Goal: Information Seeking & Learning: Learn about a topic

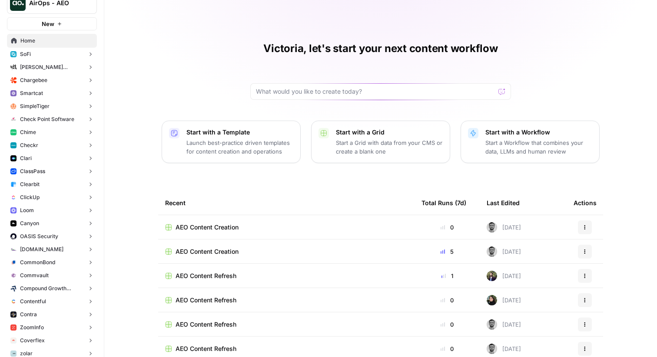
scroll to position [17, 0]
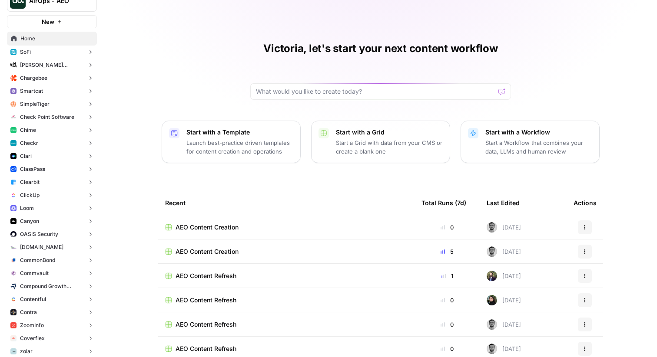
click at [43, 139] on button "Checkr" at bounding box center [52, 143] width 90 height 13
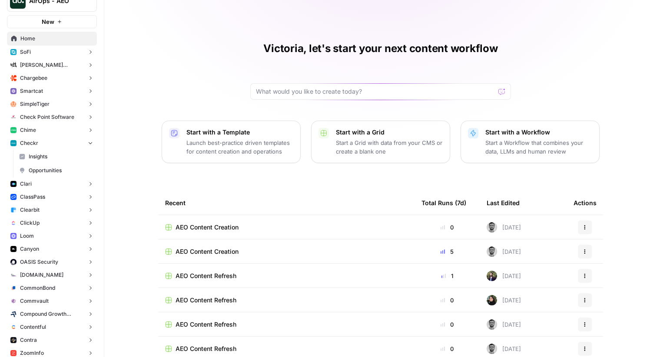
click at [50, 151] on link "Insights" at bounding box center [56, 157] width 82 height 14
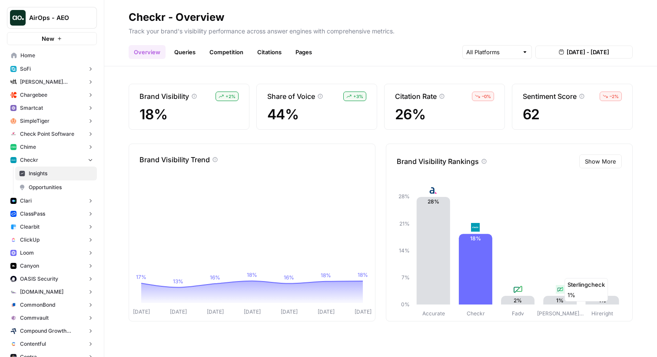
click at [579, 274] on icon "Accurate Checkr Fadv Sterlin… Hireright 0% 7% 14% 21% 28% 28% 18% 2% 1% 1%" at bounding box center [504, 252] width 237 height 132
click at [182, 54] on link "Queries" at bounding box center [185, 52] width 32 height 14
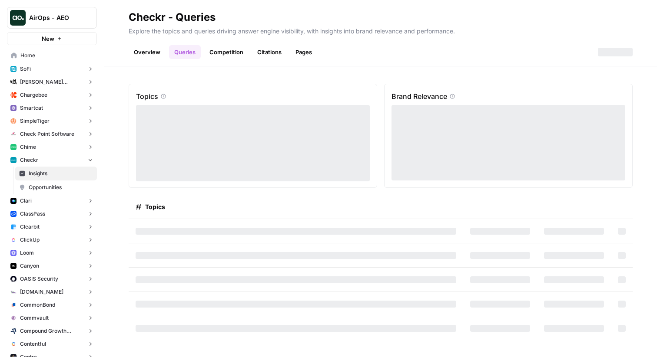
click at [152, 56] on link "Overview" at bounding box center [147, 52] width 37 height 14
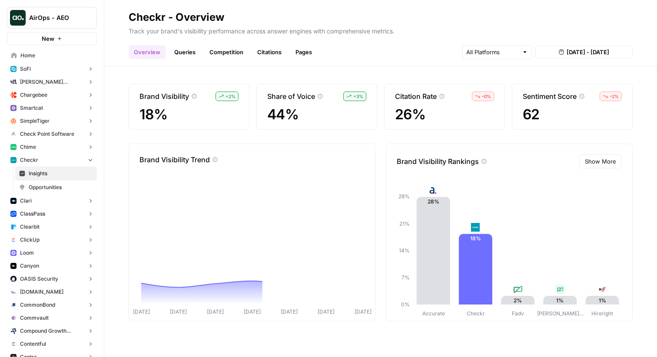
click at [182, 51] on link "Queries" at bounding box center [185, 52] width 32 height 14
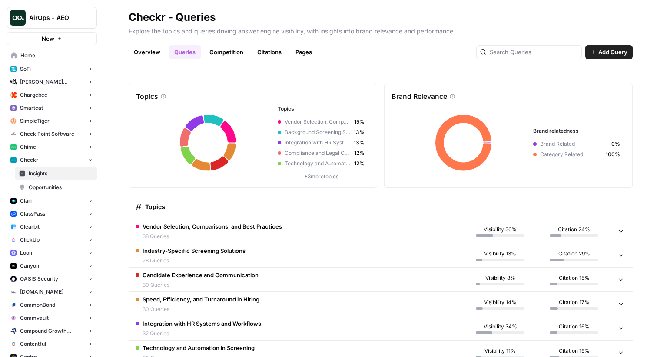
click at [148, 57] on link "Overview" at bounding box center [147, 52] width 37 height 14
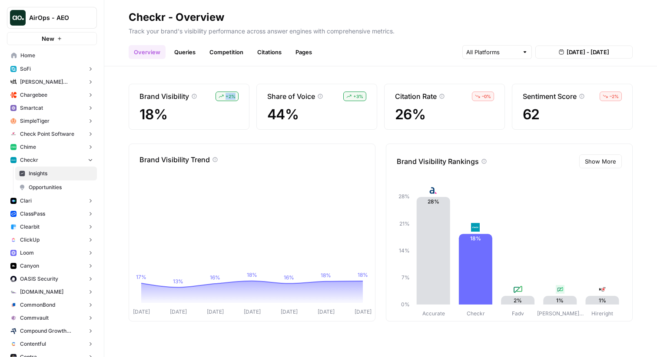
drag, startPoint x: 219, startPoint y: 95, endPoint x: 230, endPoint y: 97, distance: 11.0
click at [230, 97] on div "+ 2 %" at bounding box center [226, 97] width 23 height 10
click at [602, 162] on span "Show More" at bounding box center [600, 161] width 31 height 9
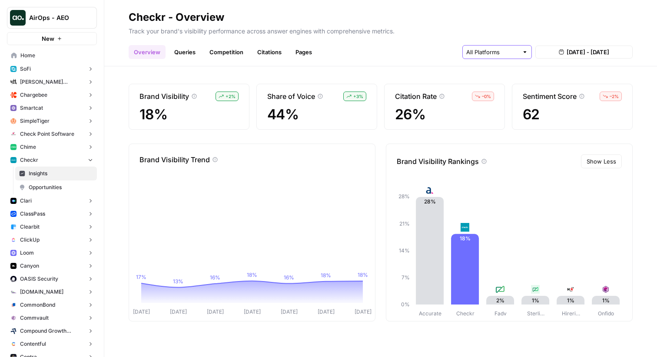
click at [508, 54] on input "text" at bounding box center [492, 52] width 52 height 9
click at [497, 84] on span "ChatGPT" at bounding box center [496, 84] width 34 height 9
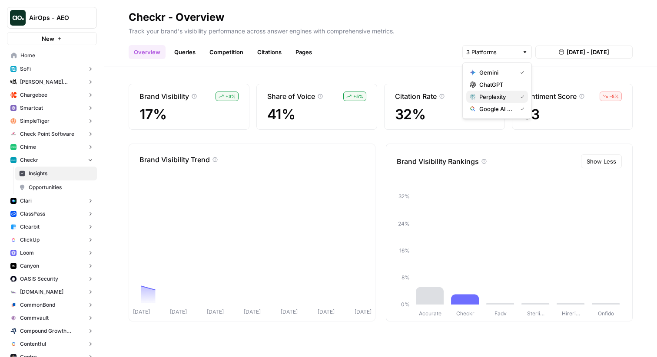
click at [497, 94] on span "Perplexity" at bounding box center [496, 97] width 34 height 9
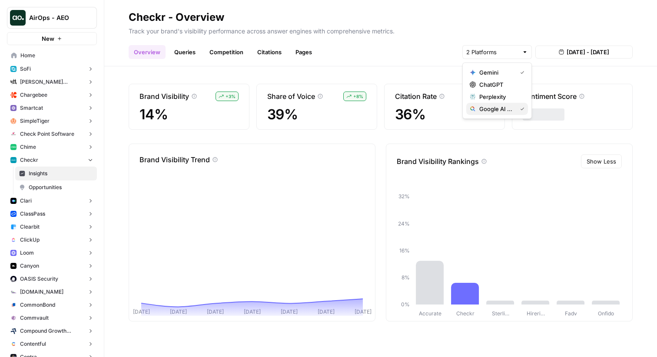
click at [490, 111] on span "Google AI Mode" at bounding box center [496, 109] width 34 height 9
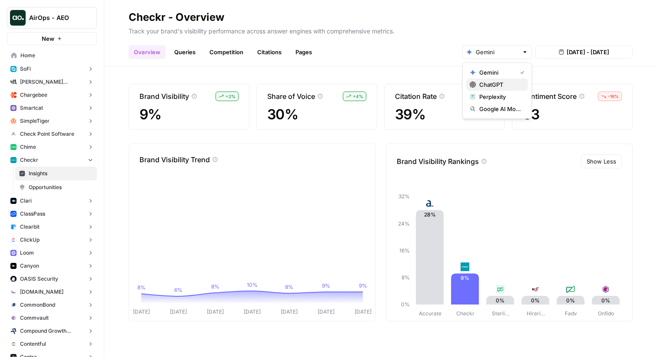
click at [497, 83] on span "ChatGPT" at bounding box center [500, 84] width 42 height 9
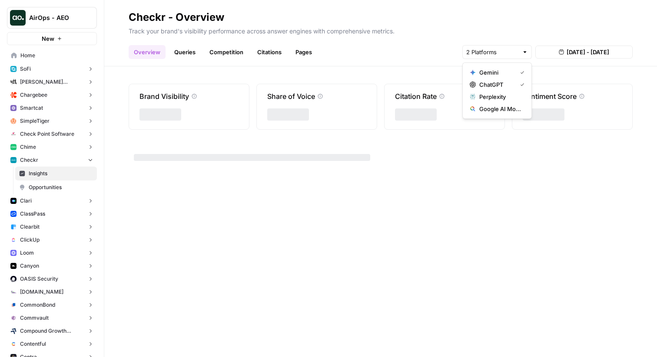
click at [498, 74] on span "Gemini" at bounding box center [496, 72] width 34 height 9
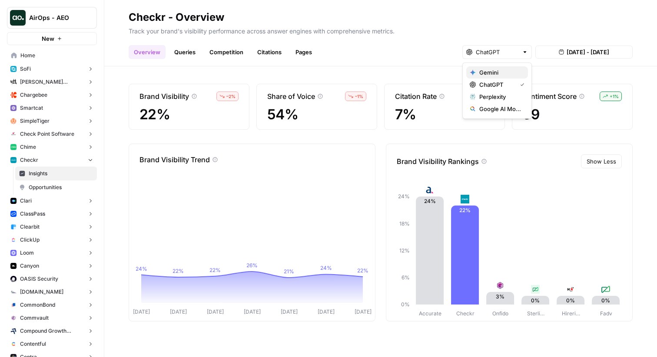
click at [506, 73] on span "Gemini" at bounding box center [500, 72] width 42 height 9
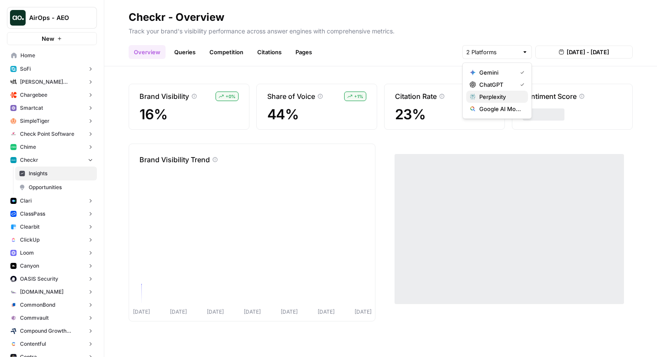
click at [498, 96] on span "Perplexity" at bounding box center [500, 97] width 42 height 9
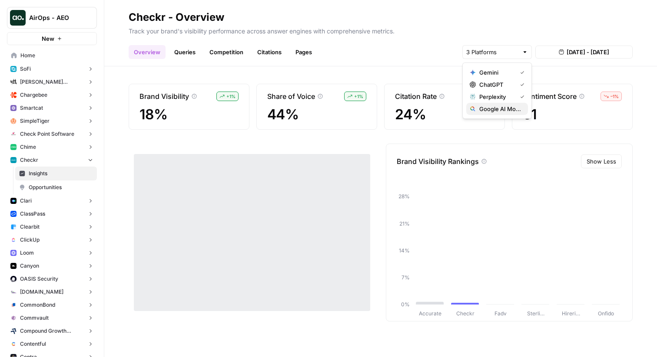
click at [495, 109] on span "Google AI Mode" at bounding box center [500, 109] width 42 height 9
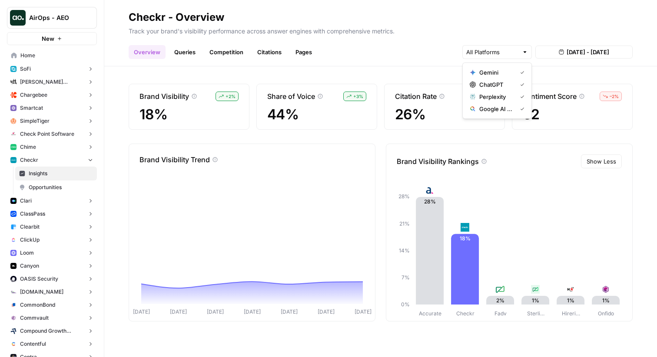
click at [388, 50] on div "Overview Queries Competition Citations Pages [DATE] - [DATE]" at bounding box center [381, 48] width 504 height 21
click at [499, 54] on input "text" at bounding box center [492, 52] width 52 height 9
click at [498, 79] on button "ChatGPT" at bounding box center [497, 85] width 62 height 12
click at [496, 96] on span "Perplexity" at bounding box center [496, 97] width 34 height 9
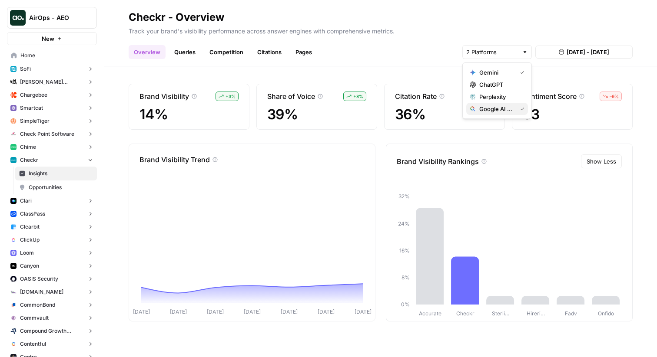
click at [491, 110] on span "Google AI Mode" at bounding box center [496, 109] width 34 height 9
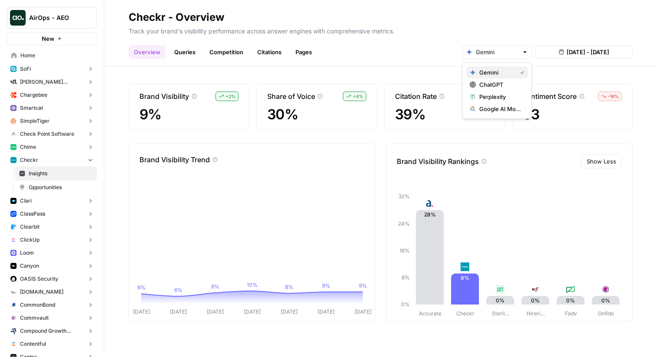
click at [494, 77] on button "Gemini" at bounding box center [497, 72] width 62 height 12
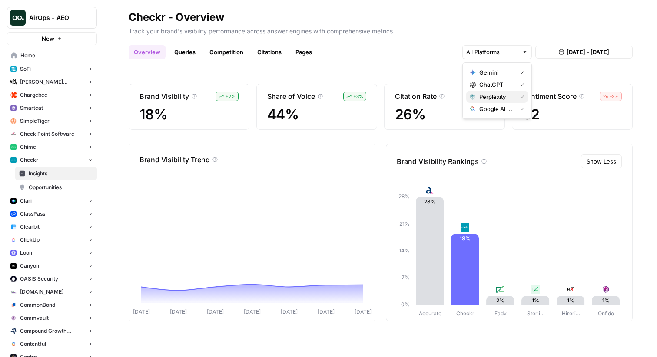
click at [494, 96] on span "Perplexity" at bounding box center [496, 97] width 34 height 9
click at [493, 99] on span "Perplexity" at bounding box center [500, 97] width 42 height 9
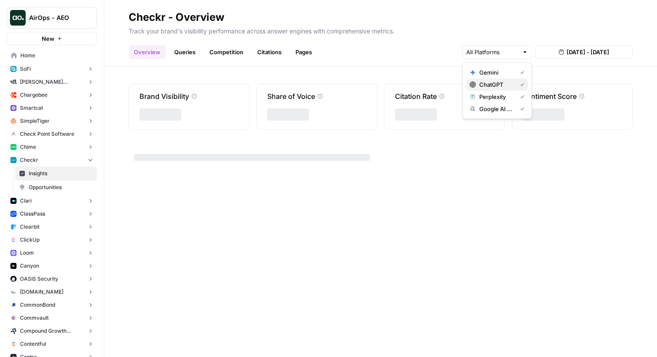
click at [498, 86] on span "ChatGPT" at bounding box center [496, 84] width 34 height 9
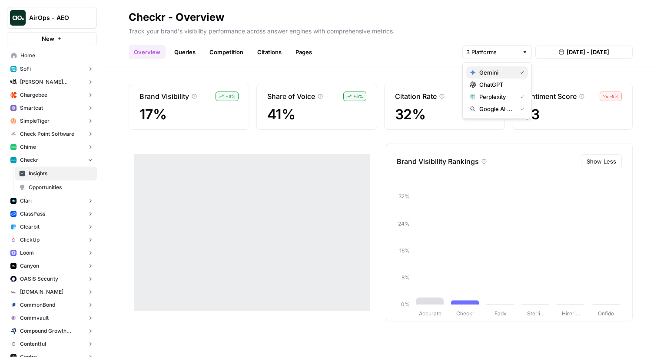
click at [498, 72] on span "Gemini" at bounding box center [496, 72] width 34 height 9
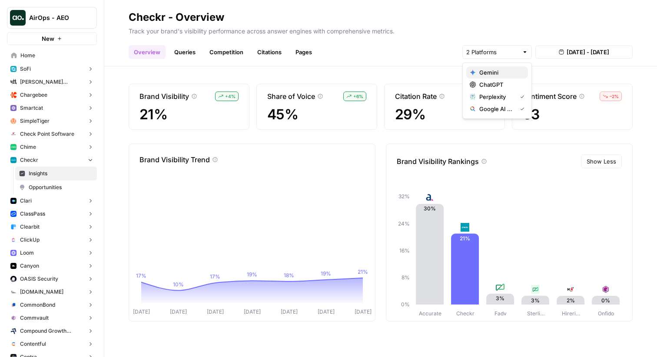
click at [496, 73] on span "Gemini" at bounding box center [500, 72] width 42 height 9
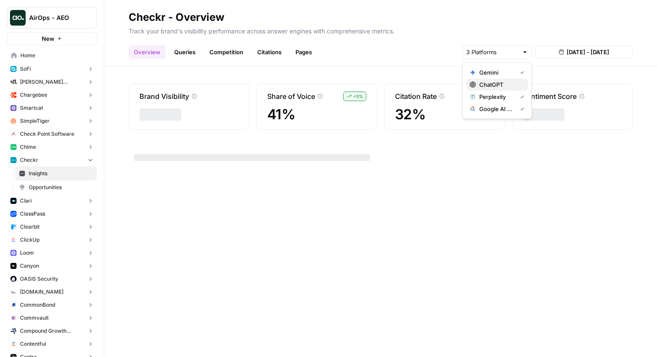
click at [494, 86] on span "ChatGPT" at bounding box center [500, 84] width 42 height 9
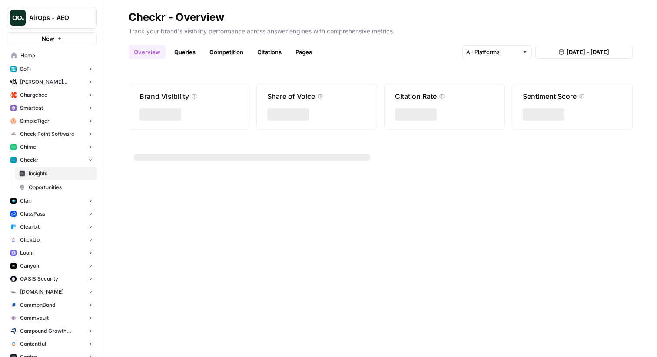
click at [383, 55] on div "Overview Queries Competition Citations Pages [DATE] - [DATE]" at bounding box center [381, 48] width 504 height 21
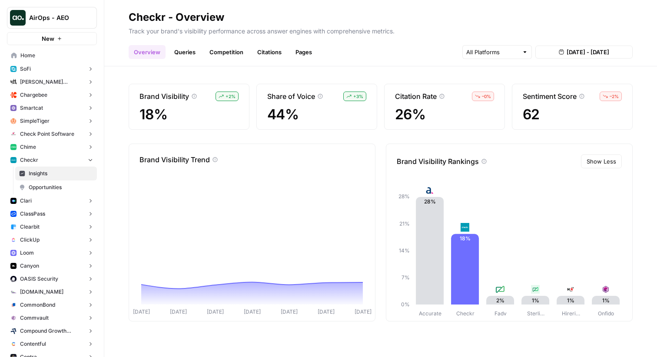
click at [173, 52] on link "Queries" at bounding box center [185, 52] width 32 height 14
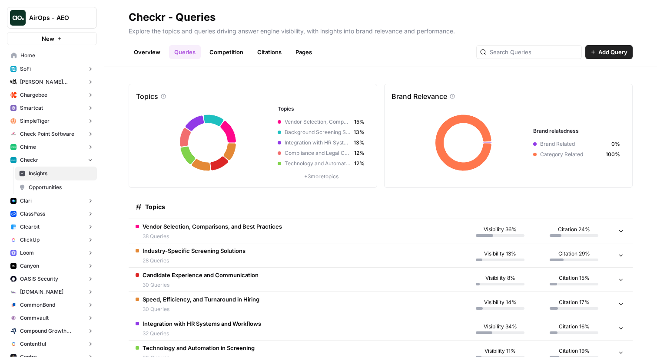
click at [238, 222] on span "Vendor Selection, Comparisons, and Best Practices" at bounding box center [211, 226] width 139 height 9
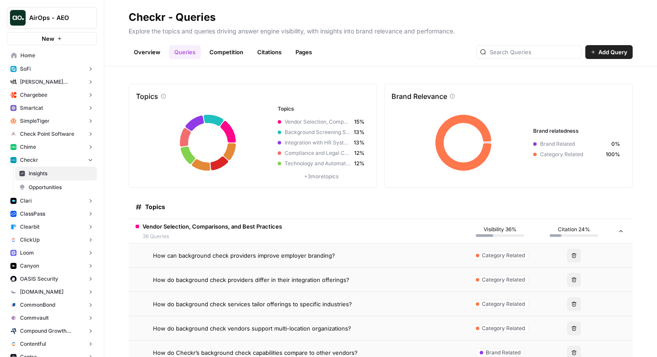
click at [249, 221] on td "Vendor Selection, Comparisons, and Best Practices 38 Queries" at bounding box center [296, 231] width 334 height 24
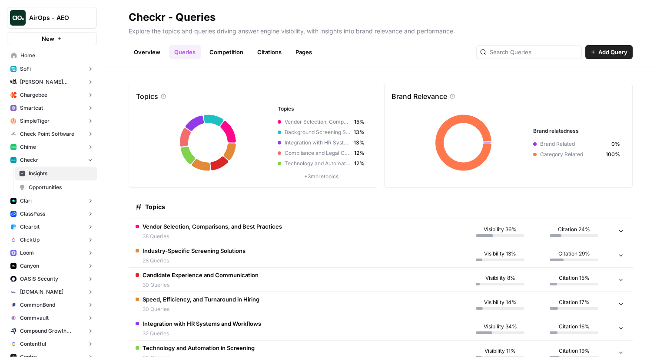
click at [60, 145] on button "Chime" at bounding box center [52, 147] width 90 height 13
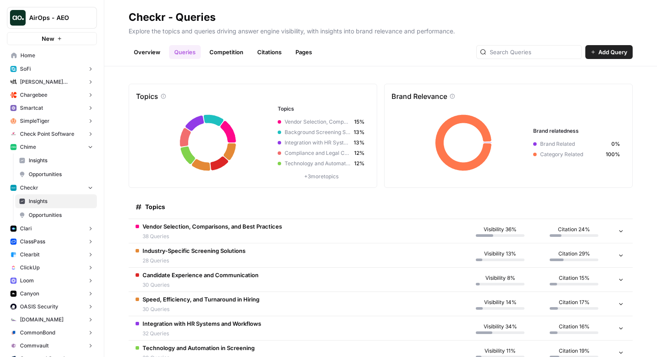
click at [56, 162] on span "Insights" at bounding box center [61, 161] width 64 height 8
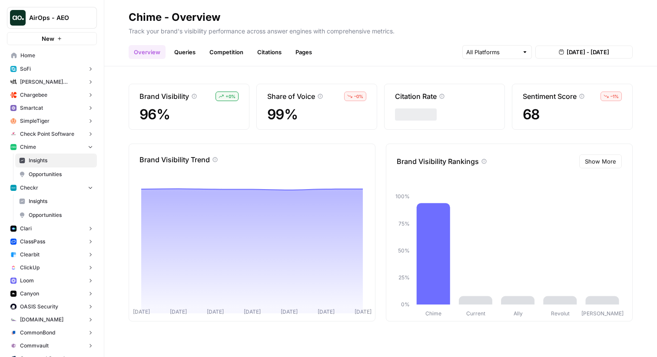
click at [190, 55] on link "Queries" at bounding box center [185, 52] width 32 height 14
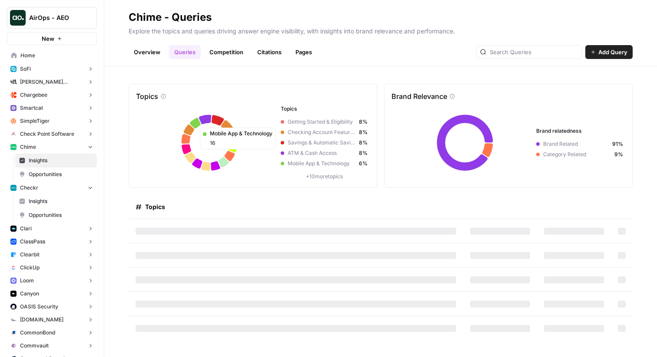
click at [50, 149] on button "Chime" at bounding box center [52, 147] width 90 height 13
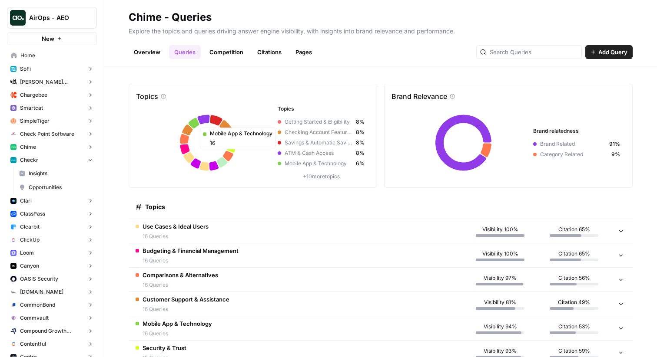
click at [43, 170] on span "Insights" at bounding box center [61, 174] width 64 height 8
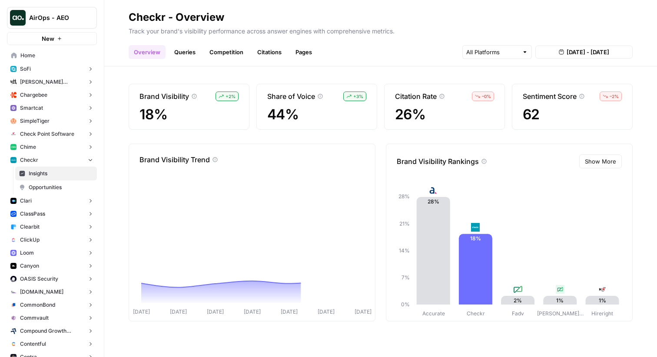
click at [42, 200] on button "Clari" at bounding box center [52, 201] width 90 height 13
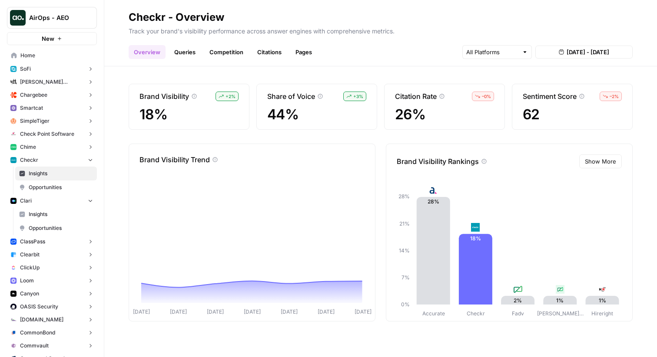
click at [42, 215] on span "Insights" at bounding box center [61, 215] width 64 height 8
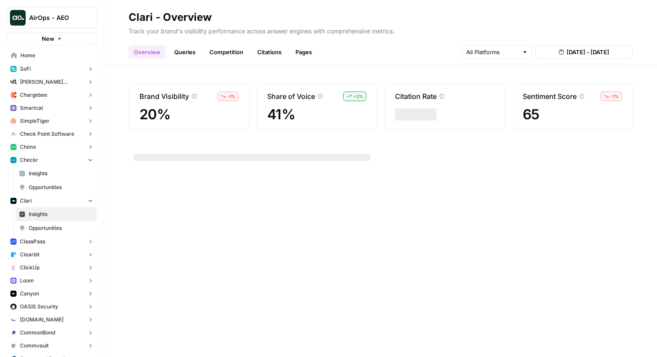
click at [169, 48] on link "Queries" at bounding box center [185, 52] width 32 height 14
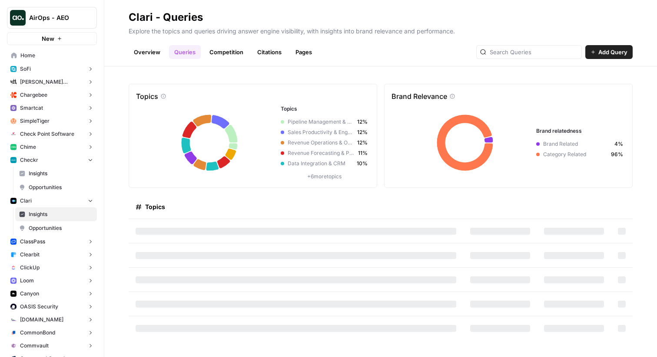
click at [45, 170] on span "Insights" at bounding box center [61, 174] width 64 height 8
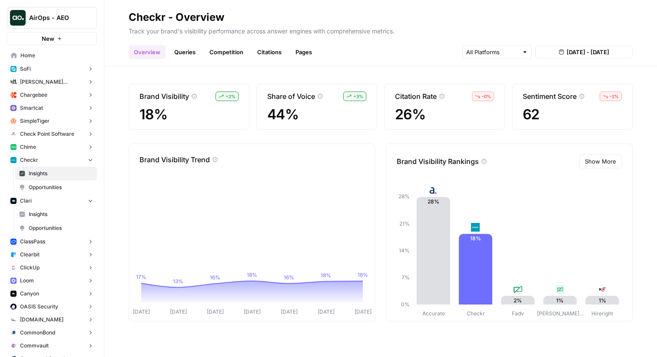
click at [181, 54] on link "Queries" at bounding box center [185, 52] width 32 height 14
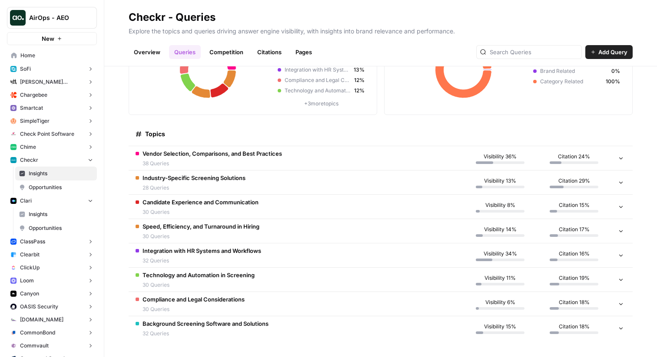
scroll to position [74, 0]
click at [252, 157] on div "Vendor Selection, Comparisons, and Best Practices 38 Queries" at bounding box center [211, 158] width 139 height 18
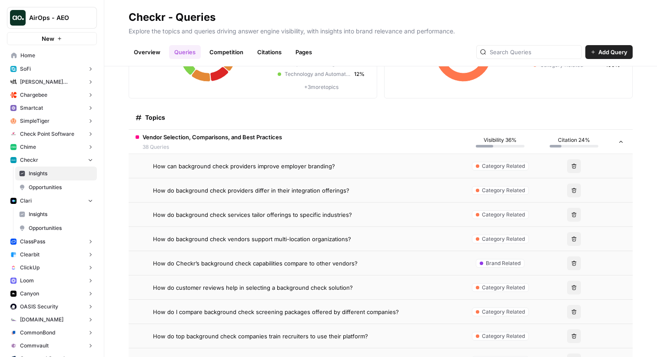
scroll to position [90, 0]
click at [420, 142] on td "Vendor Selection, Comparisons, and Best Practices 38 Queries" at bounding box center [296, 141] width 334 height 24
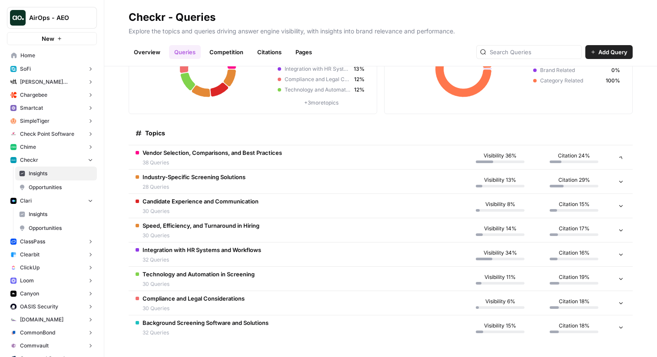
scroll to position [74, 0]
click at [230, 200] on span "Candidate Experience and Communication" at bounding box center [200, 201] width 116 height 9
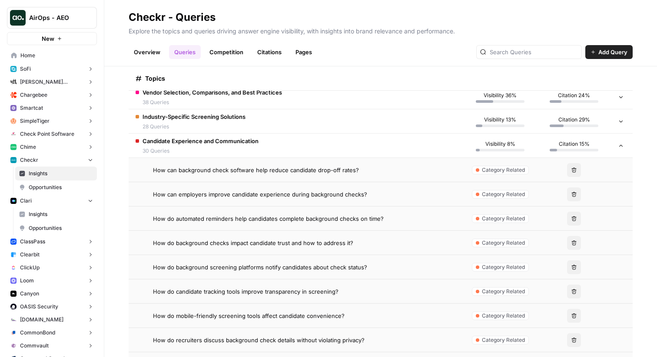
scroll to position [137, 0]
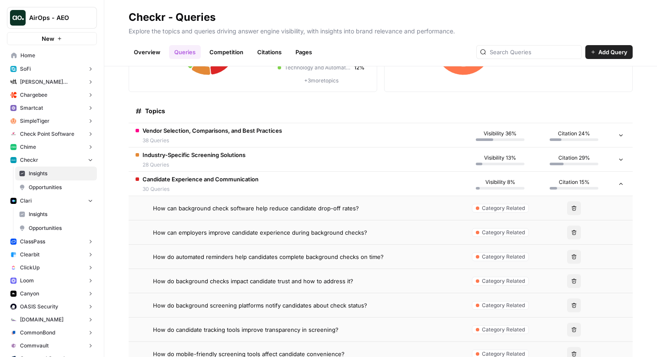
click at [220, 192] on span "30 Queries" at bounding box center [200, 189] width 116 height 8
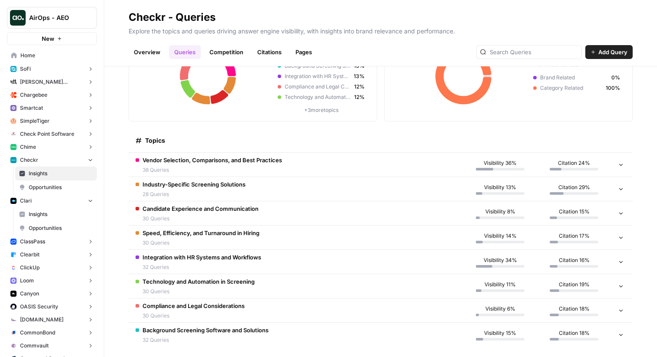
scroll to position [74, 0]
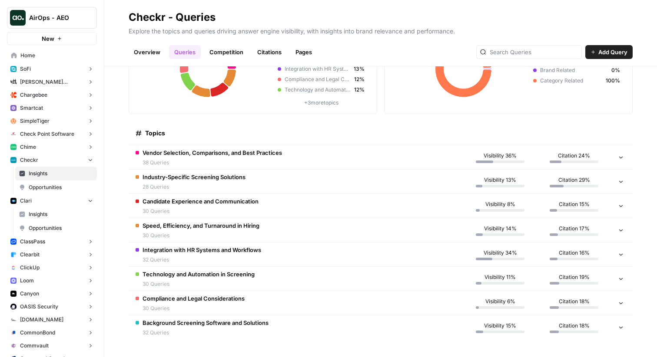
click at [291, 260] on td "Integration with HR Systems and Workflows 32 Queries" at bounding box center [296, 255] width 334 height 24
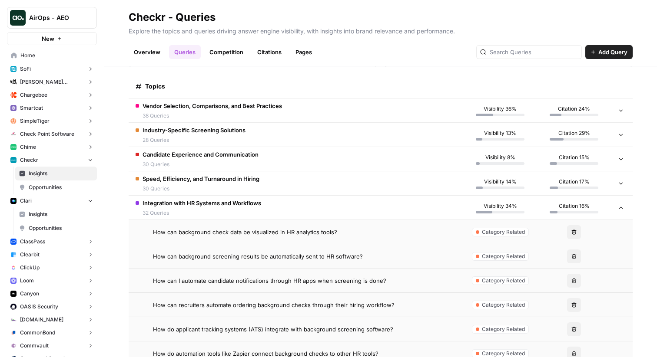
scroll to position [125, 0]
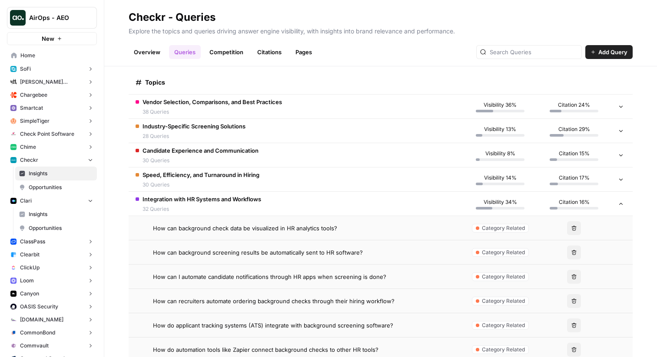
click at [327, 204] on td "Integration with HR Systems and Workflows 32 Queries" at bounding box center [296, 204] width 334 height 24
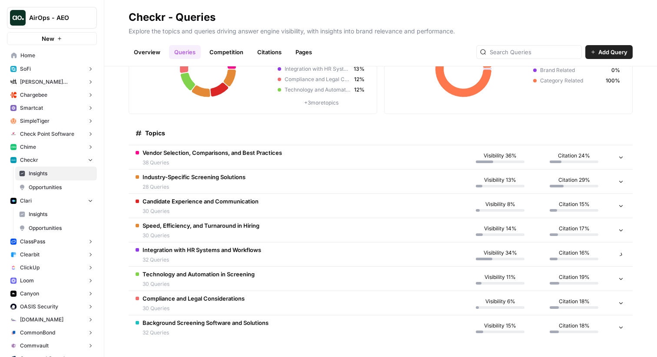
scroll to position [74, 0]
click at [483, 159] on span "Visibility 36%" at bounding box center [499, 156] width 33 height 8
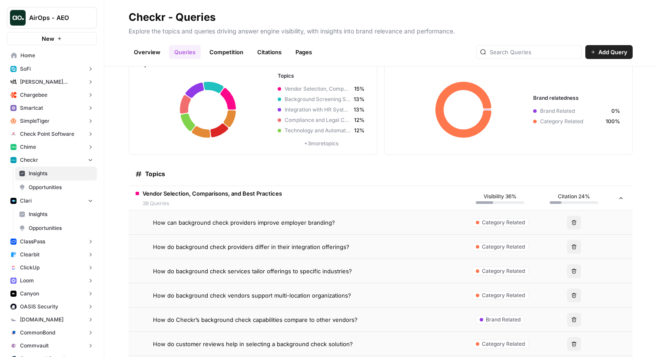
click at [471, 196] on div "Visibility 36%" at bounding box center [500, 198] width 60 height 11
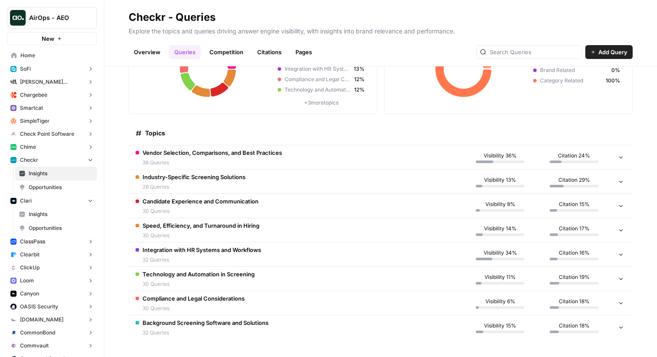
click at [456, 306] on td "Compliance and Legal Considerations 30 Queries" at bounding box center [296, 303] width 334 height 24
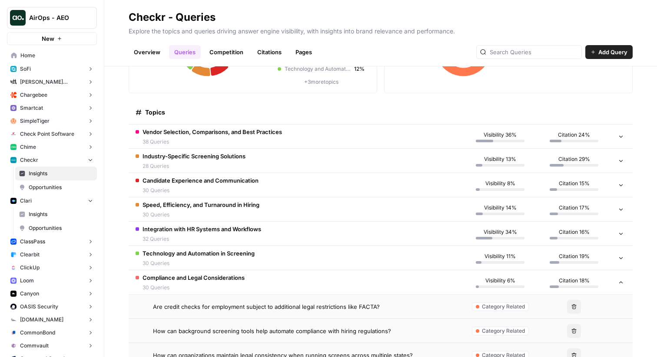
click at [463, 284] on td "Visibility 6%" at bounding box center [500, 283] width 74 height 24
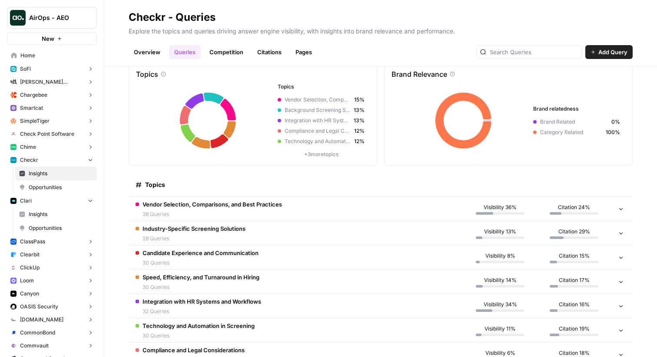
scroll to position [0, 0]
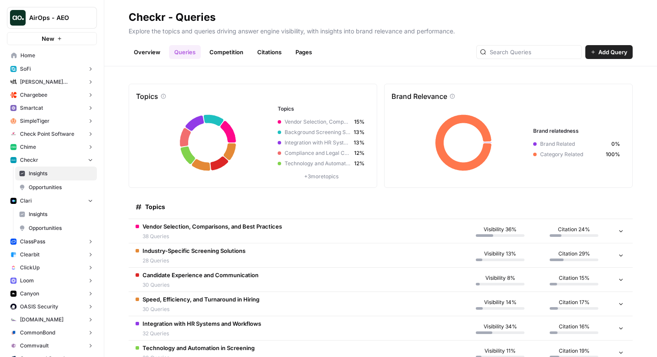
click at [224, 50] on link "Competition" at bounding box center [226, 52] width 44 height 14
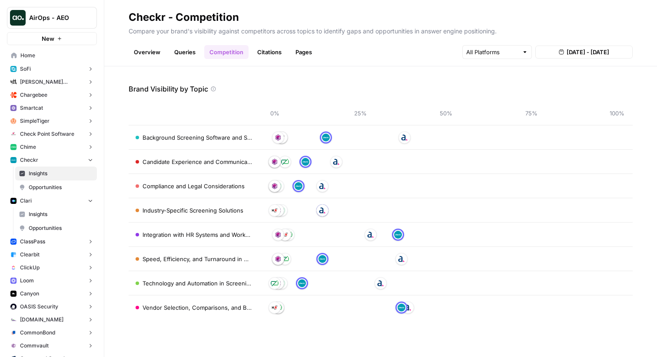
click at [175, 58] on link "Queries" at bounding box center [185, 52] width 32 height 14
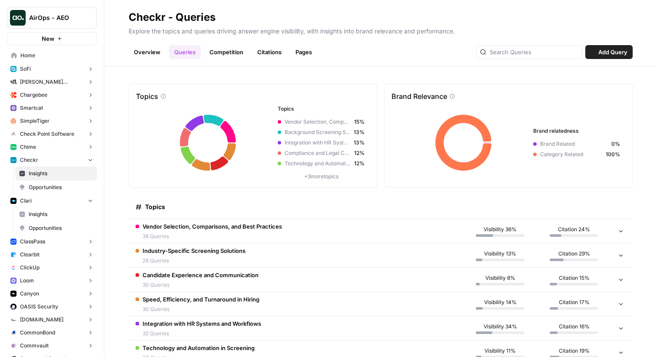
click at [230, 223] on span "Vendor Selection, Comparisons, and Best Practices" at bounding box center [211, 226] width 139 height 9
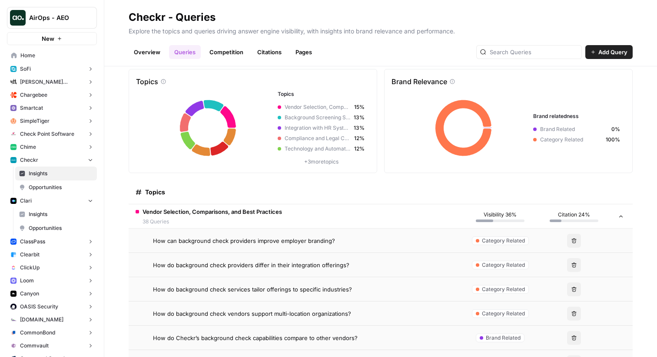
scroll to position [24, 0]
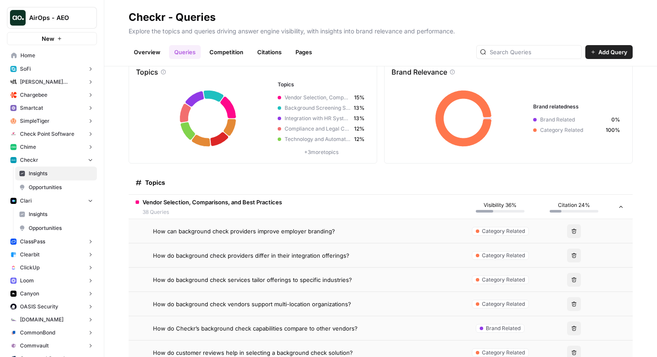
click at [273, 242] on td "How can background check providers improve employer branding?" at bounding box center [296, 231] width 334 height 24
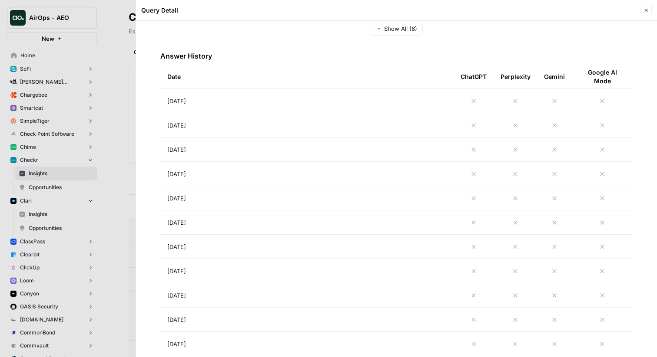
scroll to position [334, 0]
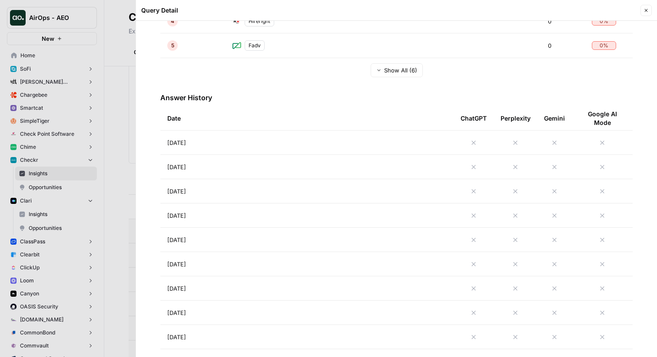
click at [104, 184] on div at bounding box center [328, 178] width 657 height 357
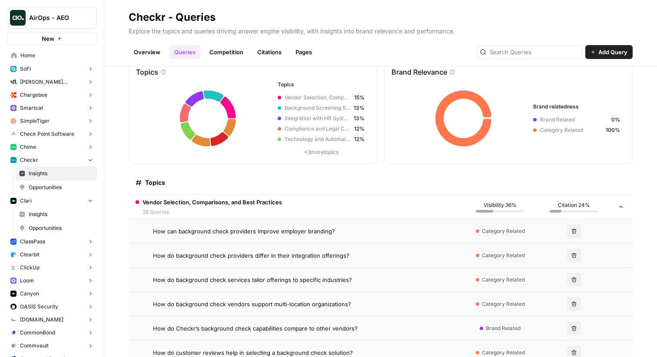
click at [223, 214] on span "38 Queries" at bounding box center [211, 212] width 139 height 8
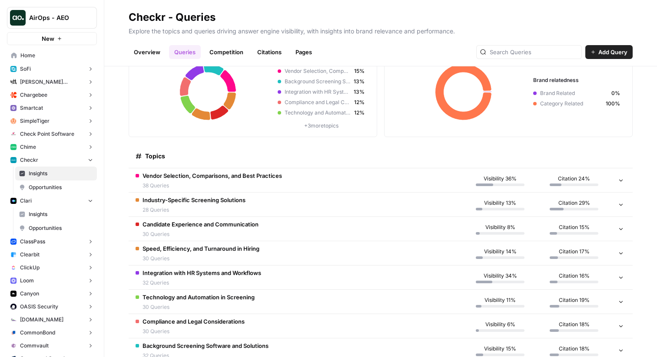
scroll to position [57, 0]
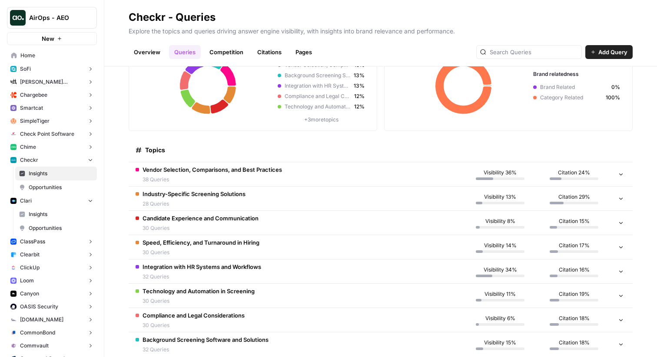
click at [247, 179] on span "38 Queries" at bounding box center [211, 180] width 139 height 8
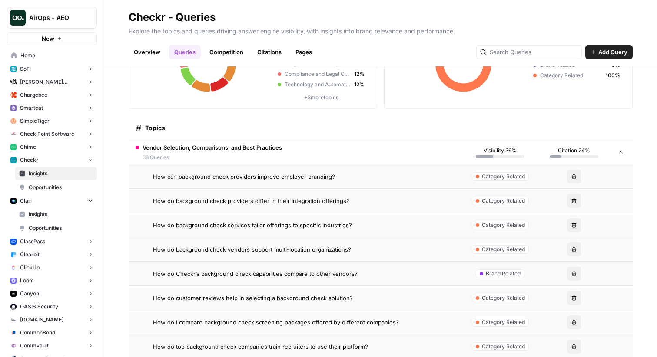
scroll to position [79, 0]
click at [245, 204] on span "How do background check providers differ in their integration offerings?" at bounding box center [251, 200] width 196 height 9
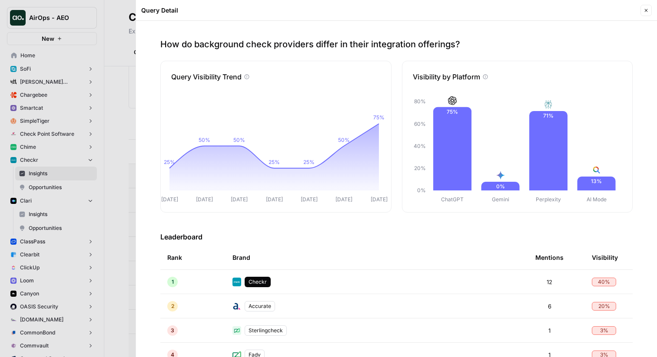
click at [94, 113] on div at bounding box center [328, 178] width 657 height 357
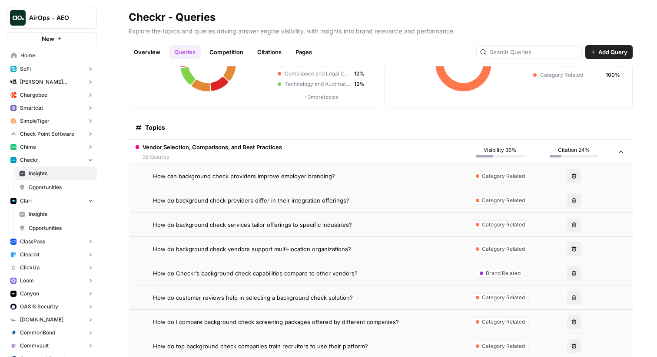
click at [218, 202] on span "How do background check providers differ in their integration offerings?" at bounding box center [251, 200] width 196 height 9
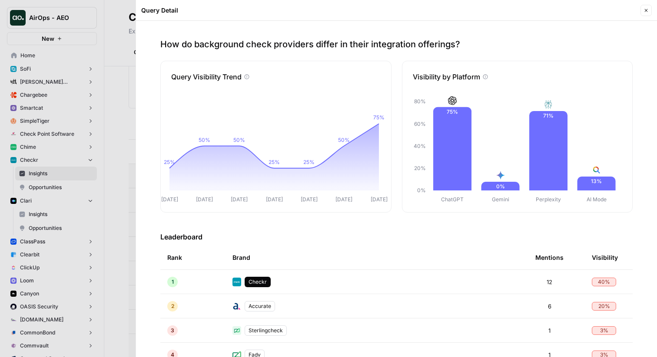
click at [271, 42] on p "How do background check providers differ in their integration offerings?" at bounding box center [396, 44] width 472 height 12
click at [363, 40] on p "How do background check providers differ in their integration offerings?" at bounding box center [396, 44] width 472 height 12
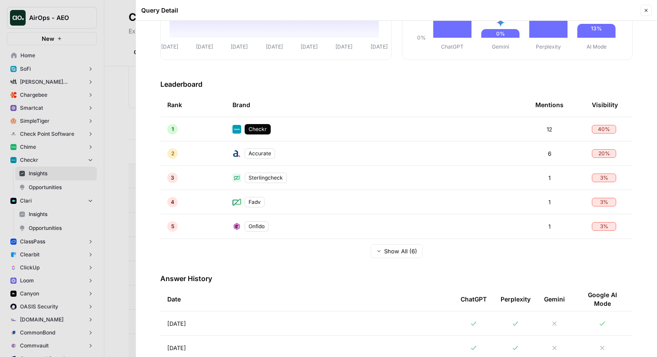
scroll to position [137, 0]
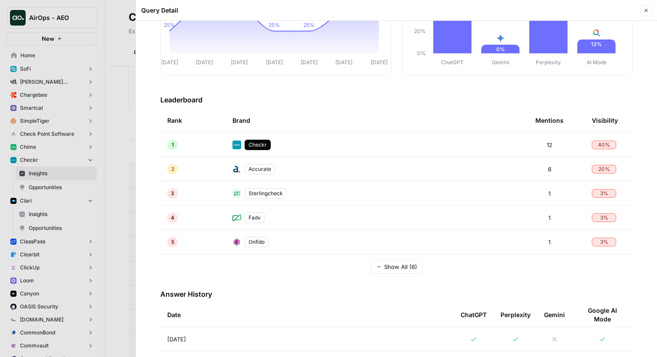
drag, startPoint x: 537, startPoint y: 145, endPoint x: 572, endPoint y: 144, distance: 34.8
click at [573, 144] on td "12" at bounding box center [556, 145] width 56 height 24
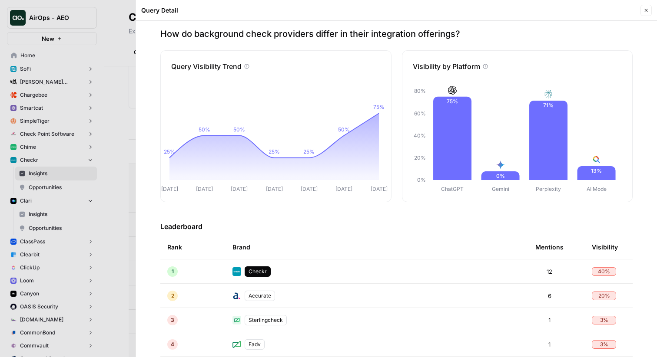
scroll to position [0, 0]
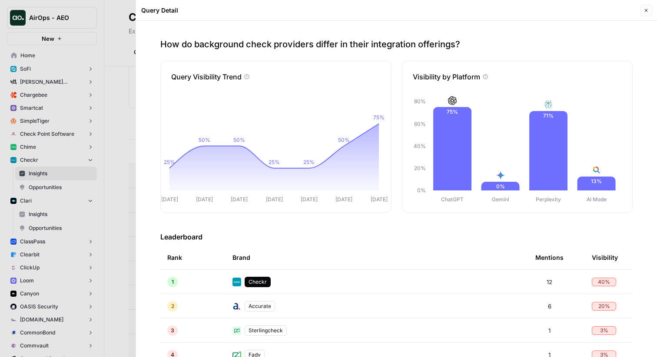
click at [429, 230] on div "How do background check providers differ in their integration offerings? Query …" at bounding box center [396, 189] width 521 height 337
click at [372, 248] on div "Brand" at bounding box center [376, 258] width 289 height 24
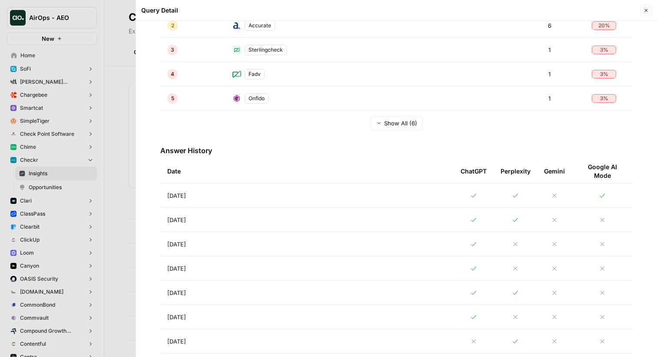
scroll to position [288, 0]
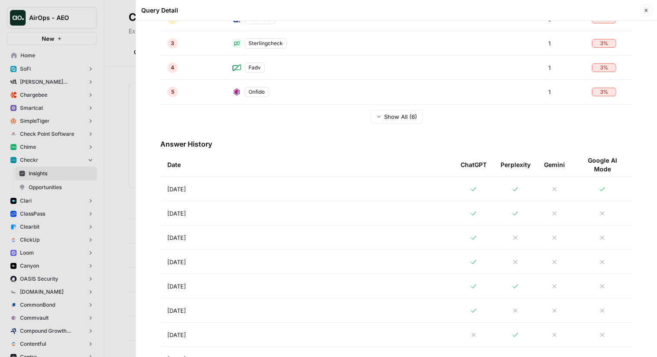
click at [377, 189] on td "[DATE]" at bounding box center [306, 189] width 293 height 24
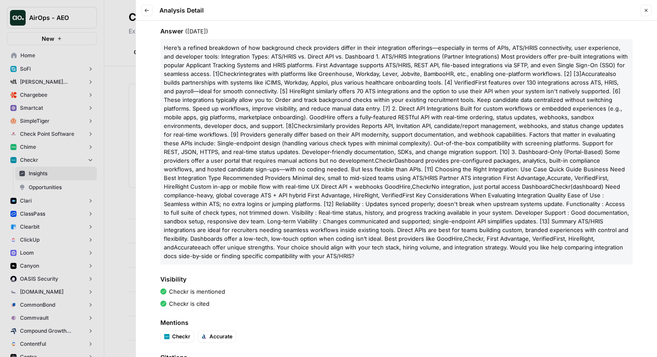
scroll to position [129, 0]
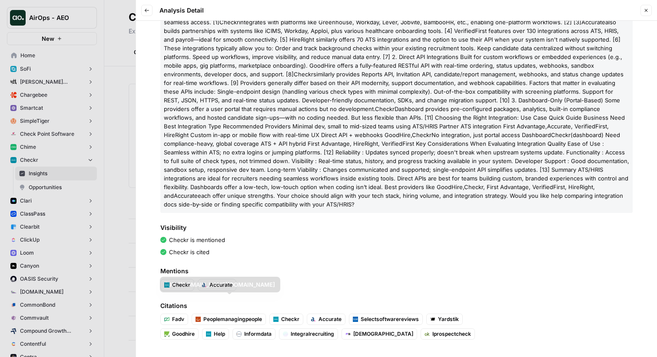
click at [282, 318] on span "Checkr" at bounding box center [290, 320] width 18 height 8
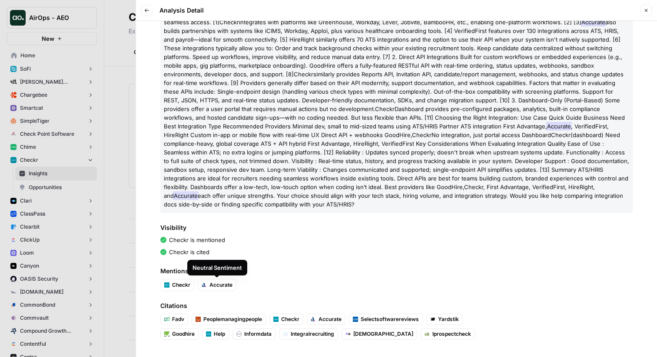
click at [217, 284] on span "Accurate" at bounding box center [220, 285] width 23 height 8
click at [190, 283] on button "Checkr" at bounding box center [177, 285] width 33 height 11
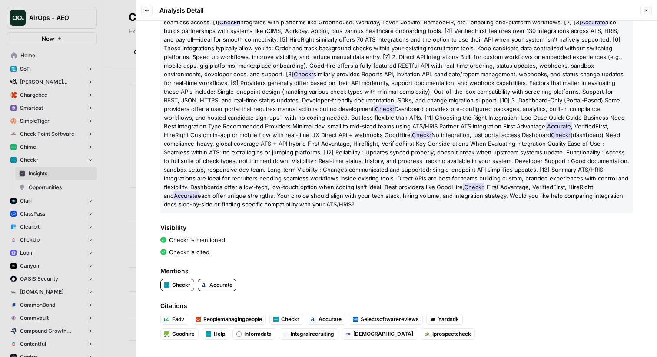
click at [215, 281] on button "Accurate" at bounding box center [217, 285] width 38 height 11
click at [169, 279] on li "Checkr" at bounding box center [177, 285] width 34 height 12
click at [178, 283] on span "Checkr" at bounding box center [181, 285] width 18 height 8
click at [316, 226] on span "Visibility" at bounding box center [396, 228] width 472 height 9
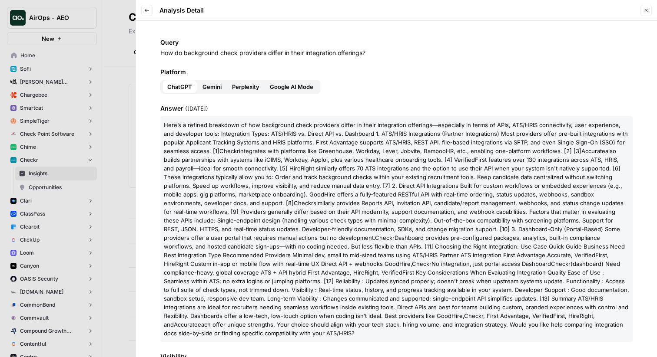
click at [147, 10] on icon "button" at bounding box center [147, 10] width 4 height 3
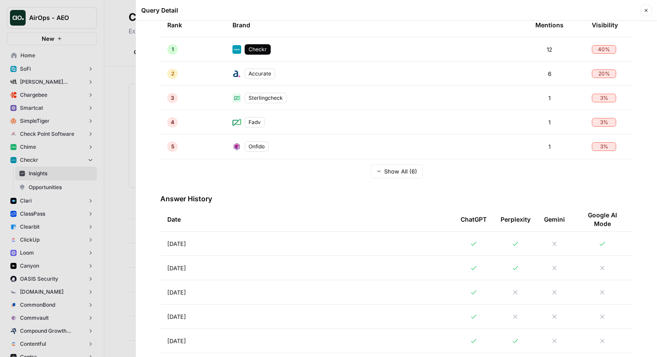
scroll to position [243, 0]
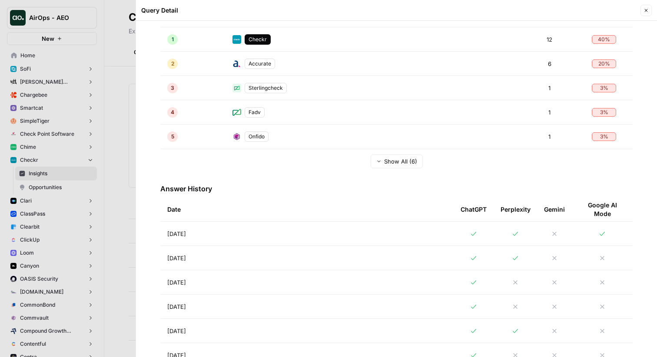
click at [390, 162] on span "Show All (6)" at bounding box center [400, 161] width 33 height 9
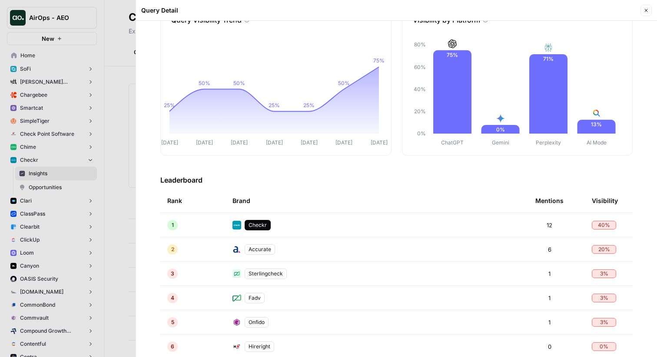
scroll to position [0, 0]
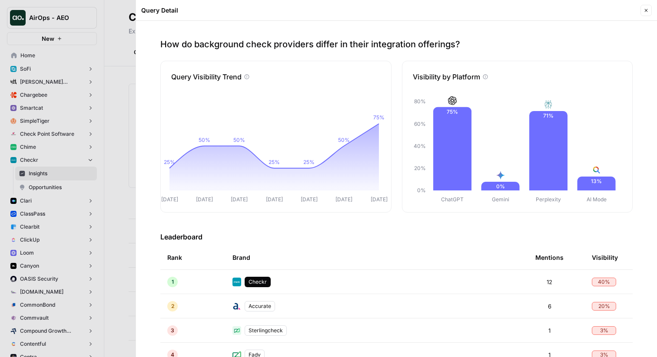
click at [639, 12] on div "Query Detail Close" at bounding box center [396, 10] width 510 height 11
click at [648, 9] on icon "button" at bounding box center [645, 10] width 5 height 5
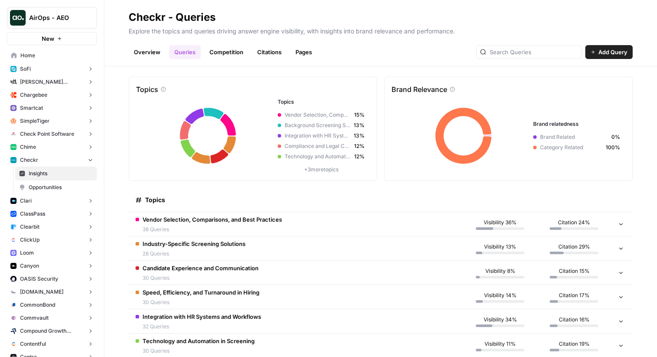
scroll to position [11, 0]
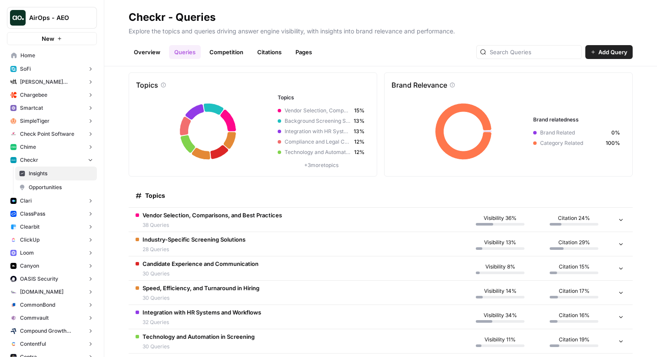
click at [229, 51] on link "Competition" at bounding box center [226, 52] width 44 height 14
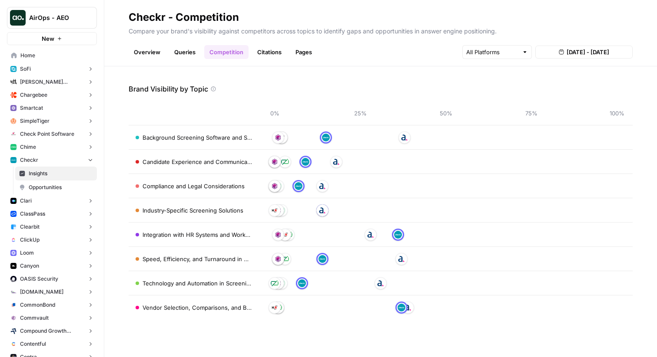
click at [262, 56] on link "Citations" at bounding box center [269, 52] width 35 height 14
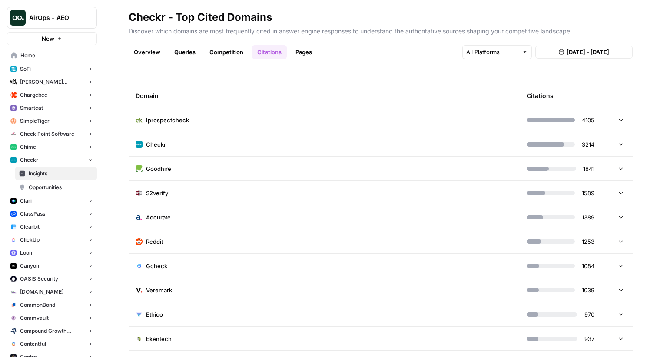
click at [236, 119] on td "Iprospectcheck" at bounding box center [324, 120] width 391 height 24
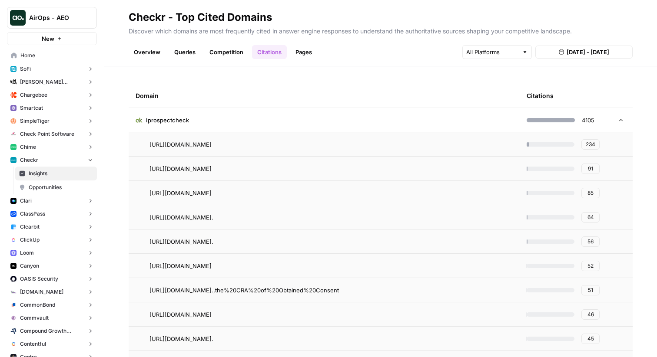
click at [236, 119] on td "Iprospectcheck" at bounding box center [324, 120] width 391 height 24
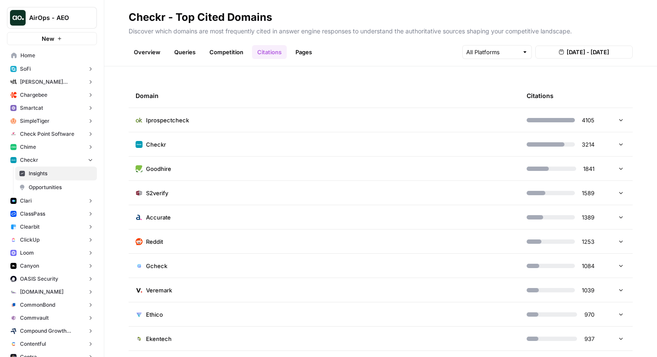
click at [164, 120] on span "Iprospectcheck" at bounding box center [167, 120] width 43 height 9
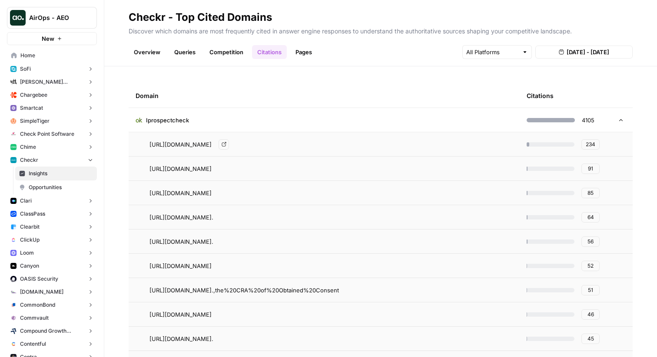
click at [176, 145] on span "[URL][DOMAIN_NAME]" at bounding box center [180, 144] width 62 height 9
click at [191, 143] on span "[URL][DOMAIN_NAME]" at bounding box center [180, 144] width 62 height 9
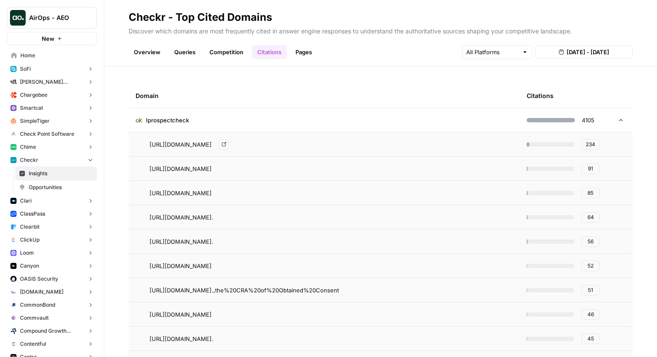
click at [191, 143] on span "[URL][DOMAIN_NAME]" at bounding box center [180, 144] width 62 height 9
click at [193, 144] on span "[URL][DOMAIN_NAME]" at bounding box center [180, 144] width 62 height 9
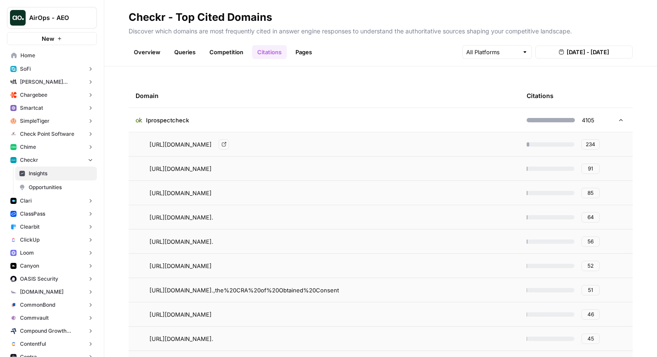
click at [186, 122] on span "Iprospectcheck" at bounding box center [167, 120] width 43 height 9
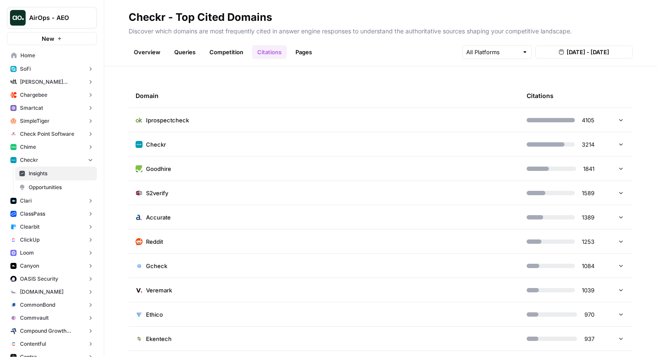
click at [263, 119] on td "Iprospectcheck" at bounding box center [324, 120] width 391 height 24
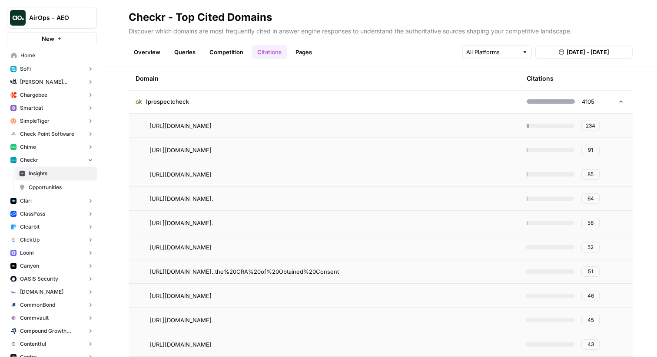
scroll to position [29, 0]
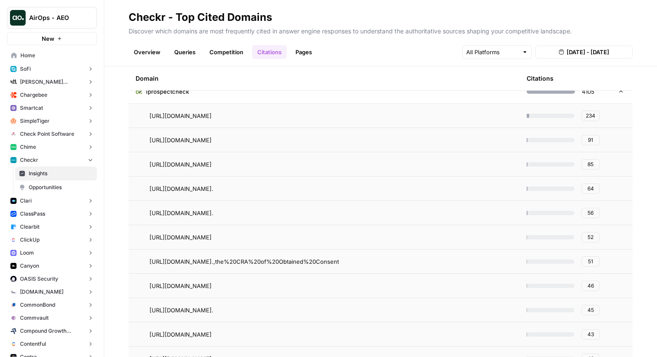
click at [586, 117] on span "234" at bounding box center [591, 116] width 10 height 8
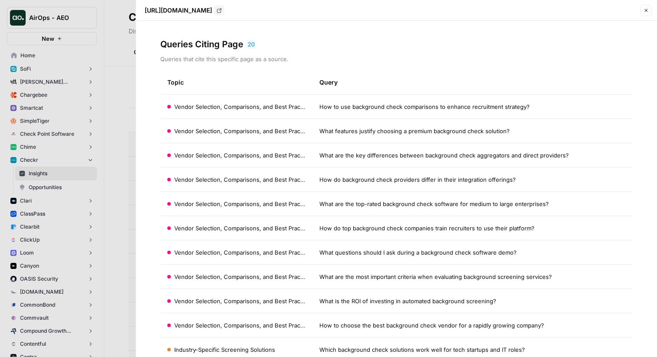
click at [336, 104] on span "How to use background check comparisons to enhance recruitment strategy?" at bounding box center [424, 107] width 210 height 9
click at [253, 45] on div "20" at bounding box center [251, 44] width 9 height 9
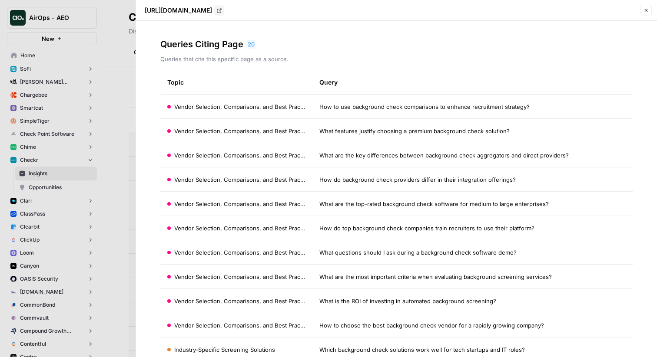
click at [365, 107] on span "How to use background check comparisons to enhance recruitment strategy?" at bounding box center [424, 107] width 210 height 9
click at [341, 105] on span "How to use background check comparisons to enhance recruitment strategy?" at bounding box center [424, 107] width 210 height 9
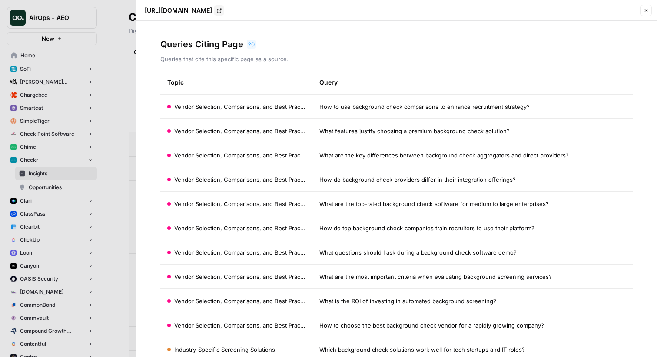
click at [341, 105] on span "How to use background check comparisons to enhance recruitment strategy?" at bounding box center [424, 107] width 210 height 9
click at [326, 107] on span "How to use background check comparisons to enhance recruitment strategy?" at bounding box center [424, 107] width 210 height 9
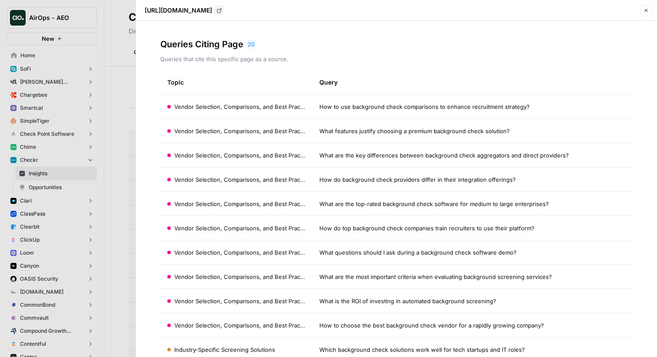
click at [347, 108] on span "How to use background check comparisons to enhance recruitment strategy?" at bounding box center [424, 107] width 210 height 9
click at [645, 8] on icon "button" at bounding box center [645, 10] width 5 height 5
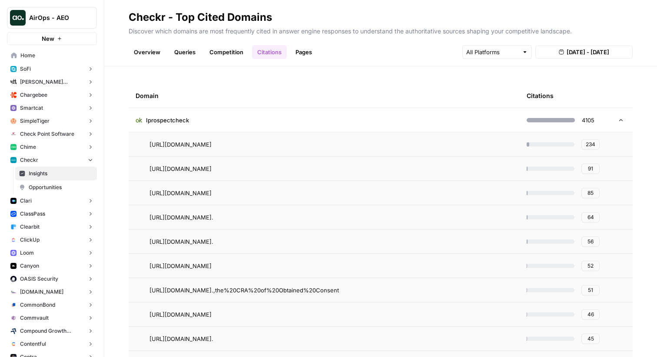
click at [436, 123] on td "Iprospectcheck" at bounding box center [324, 120] width 391 height 24
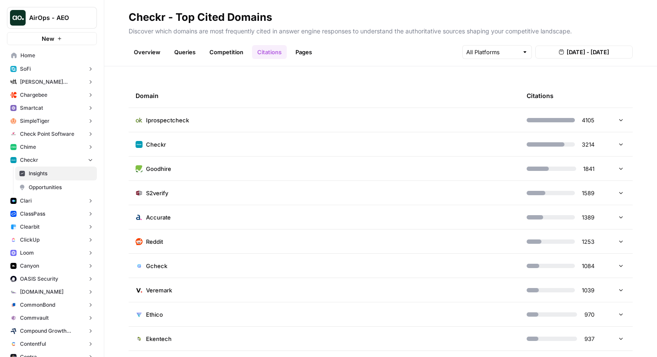
click at [306, 53] on link "Pages" at bounding box center [303, 52] width 27 height 14
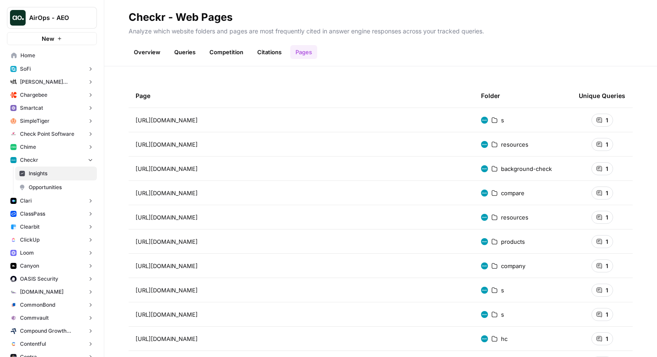
click at [198, 122] on span "[URL][DOMAIN_NAME]" at bounding box center [167, 120] width 62 height 9
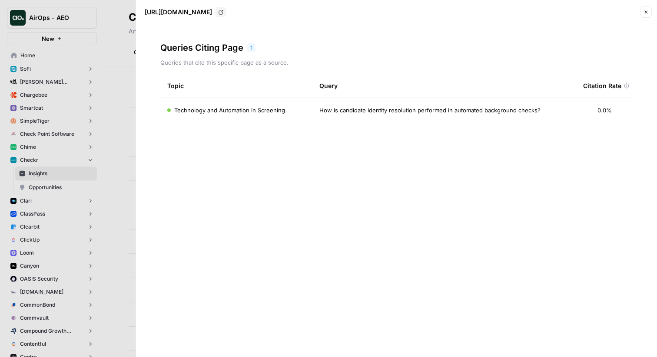
click at [130, 70] on div at bounding box center [328, 178] width 657 height 357
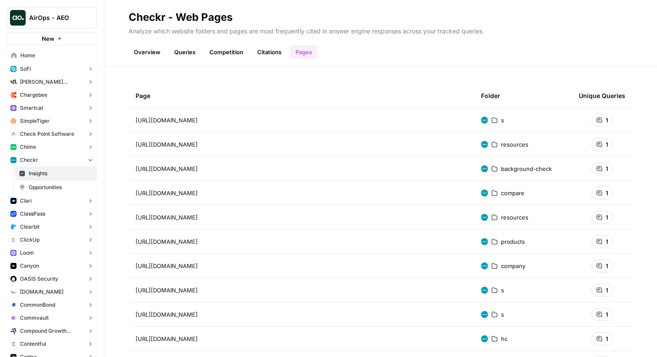
click at [248, 77] on div "Page Folder Unique Queries [URL][DOMAIN_NAME] s 1 [URL][DOMAIN_NAME] resources …" at bounding box center [380, 211] width 552 height 291
click at [150, 55] on link "Overview" at bounding box center [147, 52] width 37 height 14
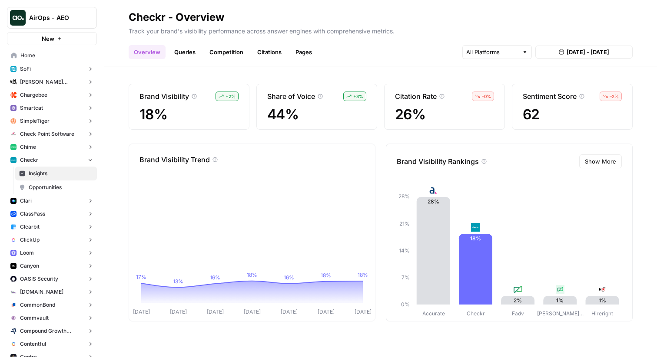
click at [388, 17] on h2 "Checkr - Overview" at bounding box center [381, 17] width 504 height 14
click at [192, 134] on div "Brand Visibility + 2 % 18% Share of Voice + 3 % 44% Citation Rate – 0 % 26% Sen…" at bounding box center [380, 211] width 552 height 291
click at [134, 13] on div "Checkr - Overview" at bounding box center [177, 17] width 96 height 14
click at [215, 25] on p "Track your brand's visibility performance across answer engines with comprehens…" at bounding box center [381, 29] width 504 height 11
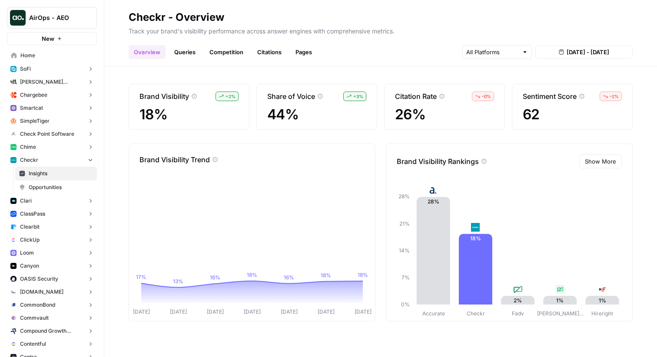
click at [421, 54] on div "Overview Queries Competition Citations Pages [DATE] - [DATE]" at bounding box center [381, 48] width 504 height 21
click at [595, 165] on span "Show More" at bounding box center [600, 161] width 31 height 9
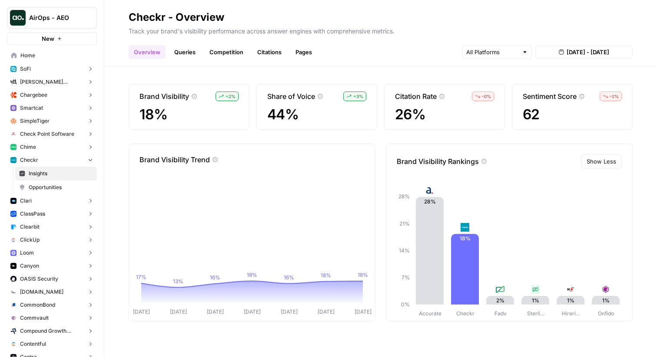
click at [309, 130] on div "Brand Visibility + 2 % 18% Share of Voice + 3 % 44% Citation Rate – 0 % 26% Sen…" at bounding box center [380, 211] width 552 height 291
click at [495, 50] on input "text" at bounding box center [492, 52] width 52 height 9
click at [505, 75] on span "Gemini" at bounding box center [496, 72] width 34 height 9
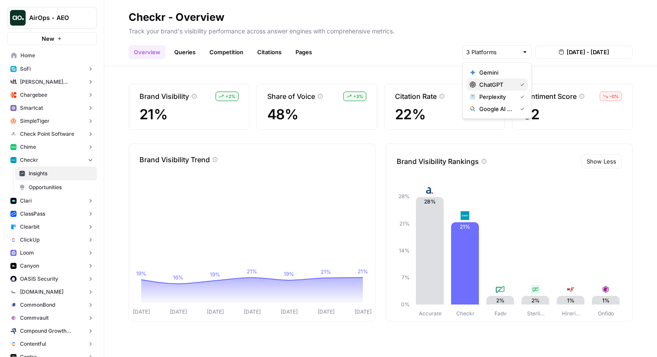
click at [502, 86] on span "ChatGPT" at bounding box center [496, 84] width 34 height 9
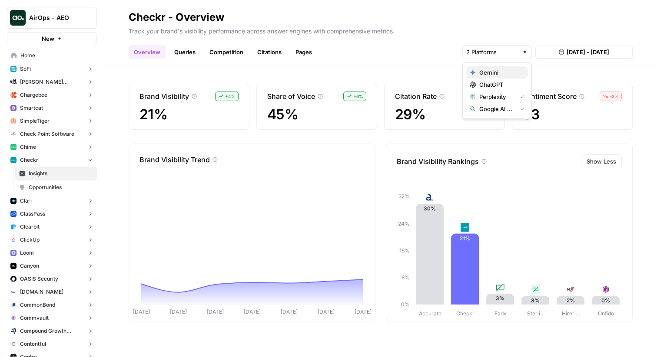
click at [502, 70] on span "Gemini" at bounding box center [500, 72] width 42 height 9
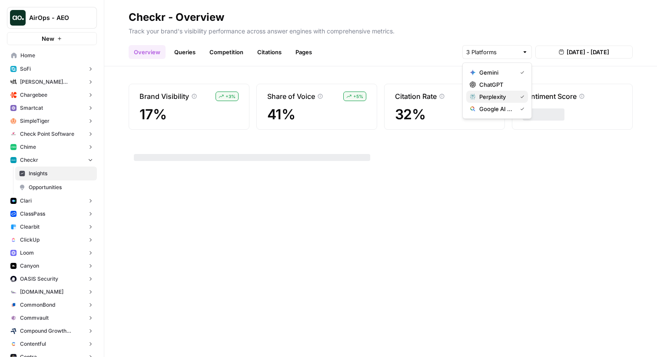
click at [495, 98] on span "Perplexity" at bounding box center [496, 97] width 34 height 9
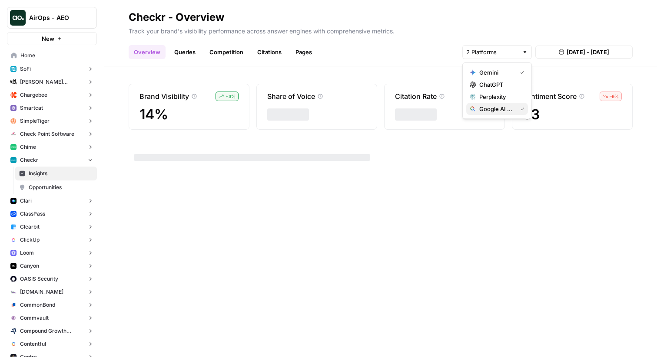
click at [495, 109] on span "Google AI Mode" at bounding box center [496, 109] width 34 height 9
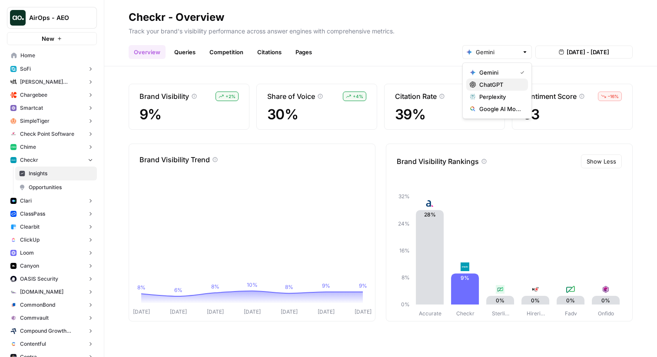
click at [503, 82] on span "ChatGPT" at bounding box center [500, 84] width 42 height 9
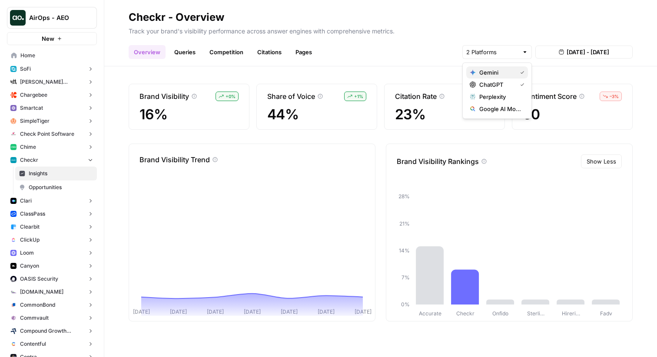
click at [509, 75] on span "Gemini" at bounding box center [496, 72] width 34 height 9
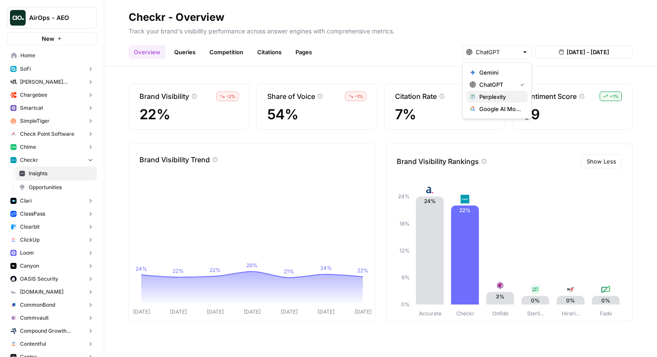
click at [504, 97] on span "Perplexity" at bounding box center [500, 97] width 42 height 9
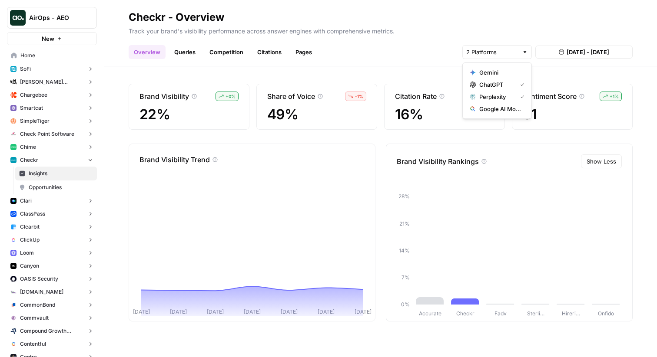
click at [503, 112] on span "Google AI Mode" at bounding box center [500, 109] width 42 height 9
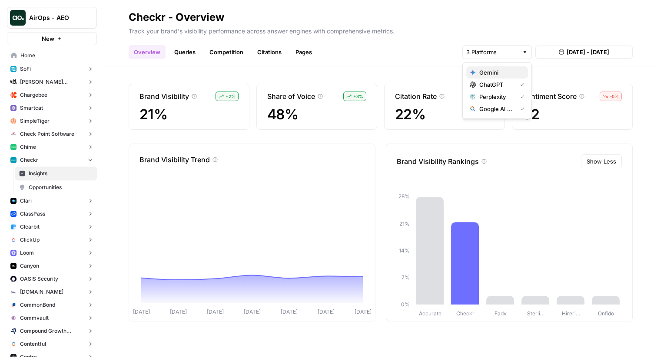
click at [501, 74] on span "Gemini" at bounding box center [500, 72] width 42 height 9
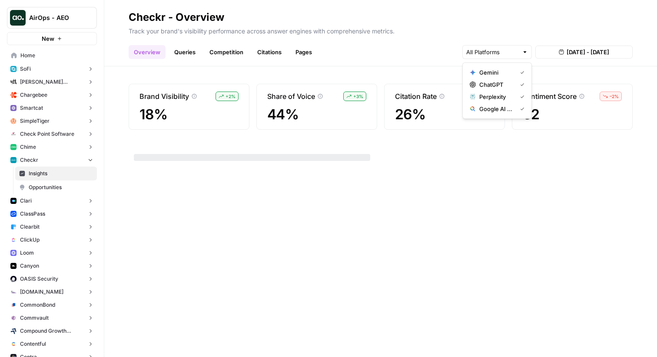
click at [446, 55] on div "Overview Queries Competition Citations Pages [DATE] - [DATE]" at bounding box center [381, 48] width 504 height 21
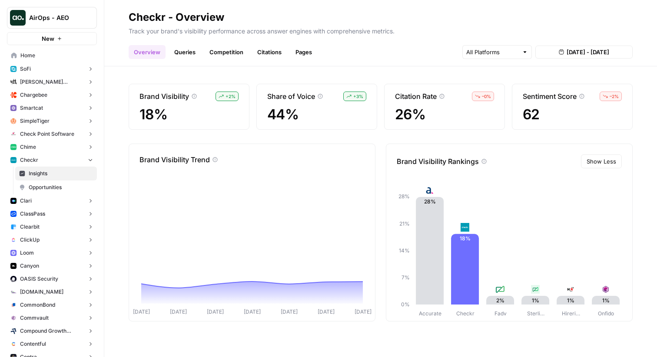
click at [192, 52] on link "Queries" at bounding box center [185, 52] width 32 height 14
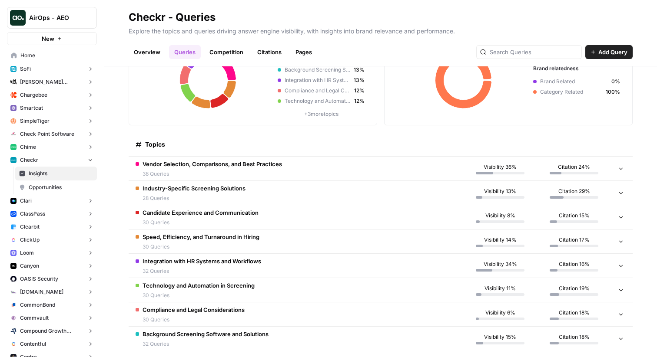
scroll to position [74, 0]
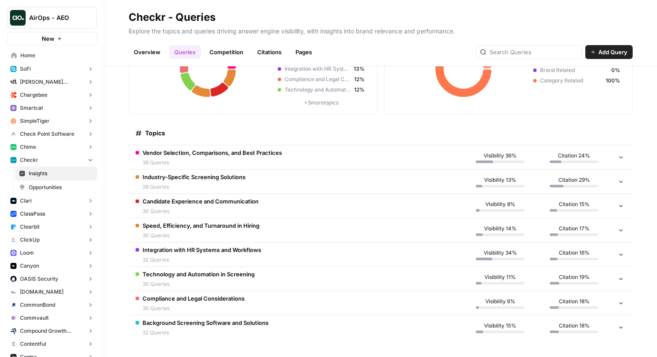
click at [219, 149] on span "Vendor Selection, Comparisons, and Best Practices" at bounding box center [211, 153] width 139 height 9
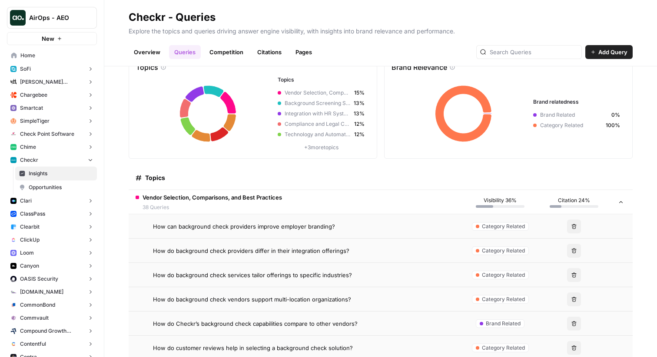
scroll to position [0, 0]
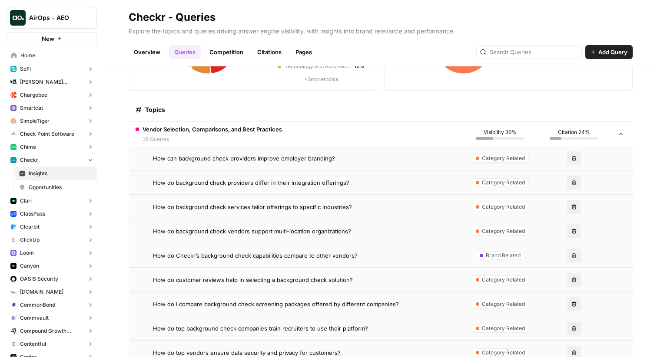
click at [258, 128] on span "Vendor Selection, Comparisons, and Best Practices" at bounding box center [211, 129] width 139 height 9
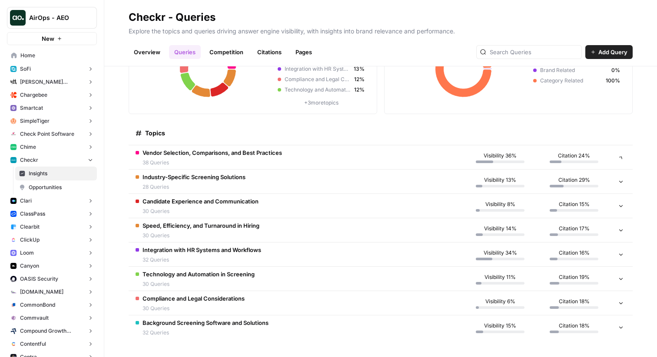
scroll to position [74, 0]
click at [247, 302] on td "Compliance and Legal Considerations 30 Queries" at bounding box center [296, 303] width 334 height 24
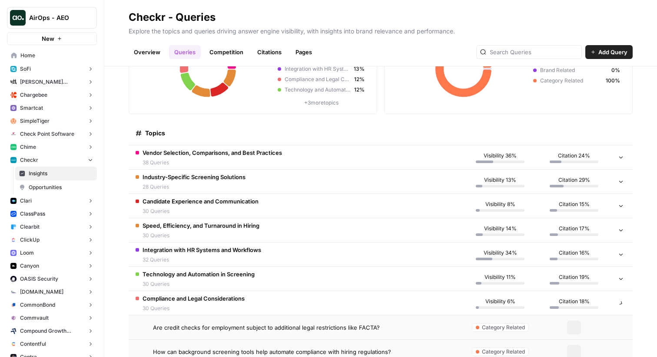
scroll to position [97, 0]
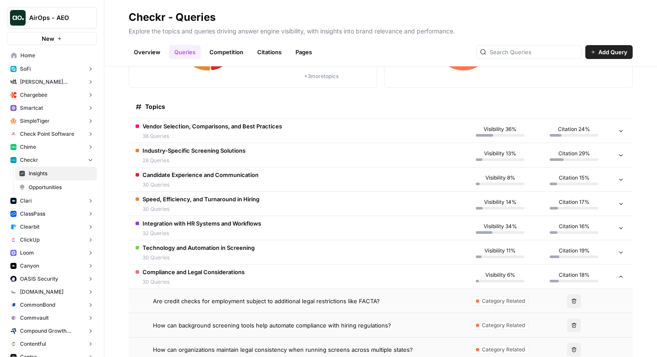
click at [255, 284] on td "Compliance and Legal Considerations 30 Queries" at bounding box center [296, 277] width 334 height 24
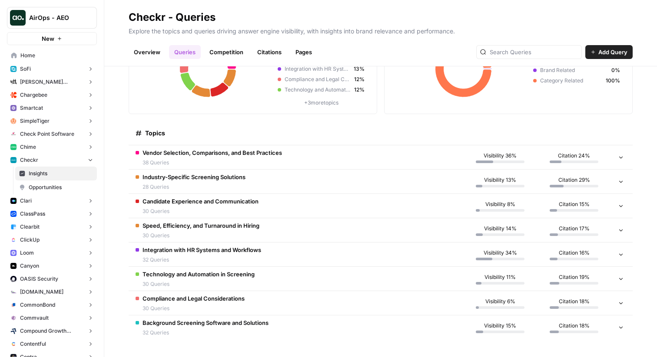
click at [278, 163] on span "38 Queries" at bounding box center [211, 163] width 139 height 8
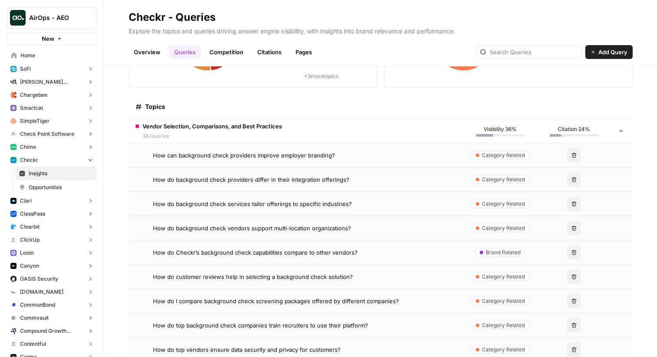
scroll to position [103, 0]
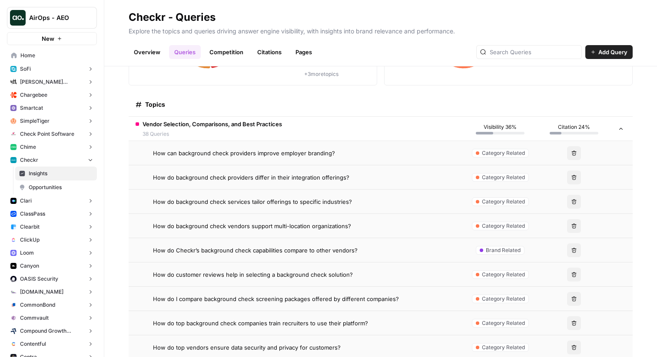
click at [274, 176] on span "How do background check providers differ in their integration offerings?" at bounding box center [251, 177] width 196 height 9
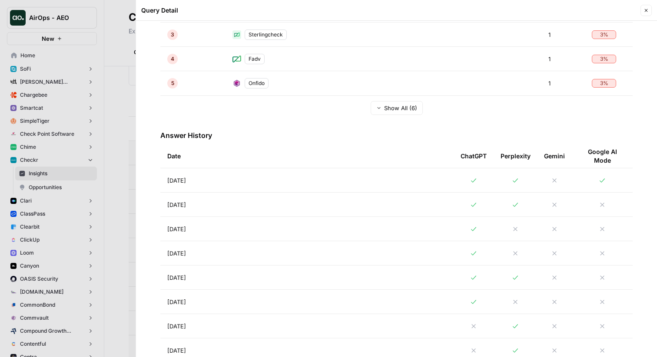
scroll to position [298, 0]
click at [256, 181] on td "[DATE]" at bounding box center [306, 179] width 293 height 24
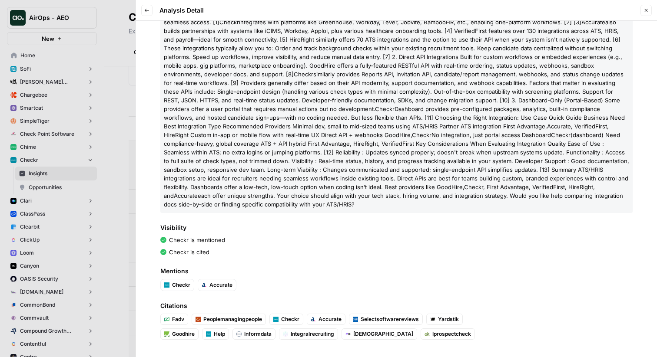
scroll to position [8, 0]
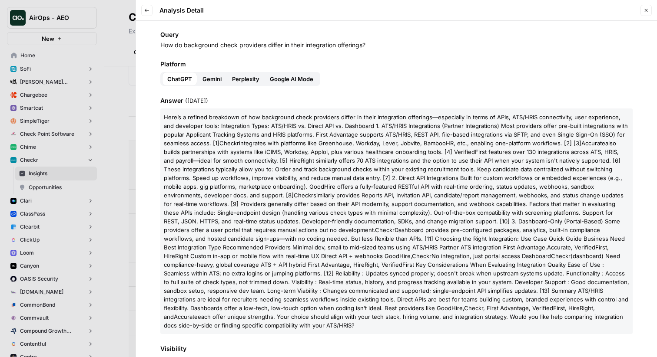
click at [216, 75] on span "Gemini" at bounding box center [211, 79] width 19 height 9
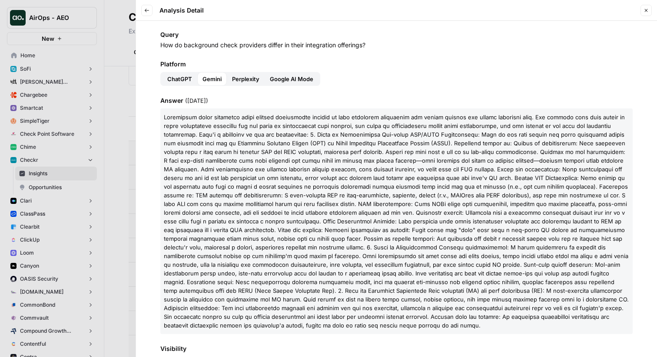
click at [244, 79] on span "Perplexity" at bounding box center [245, 79] width 27 height 9
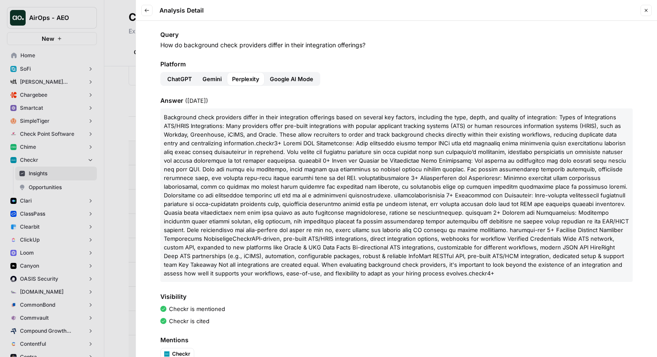
click at [291, 80] on span "Google AI Mode" at bounding box center [291, 79] width 43 height 9
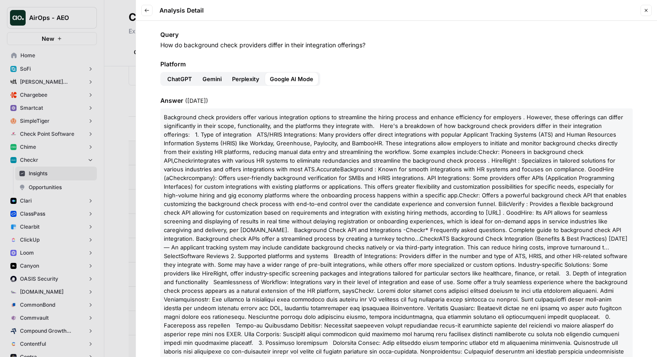
click at [645, 11] on icon "button" at bounding box center [645, 10] width 5 height 5
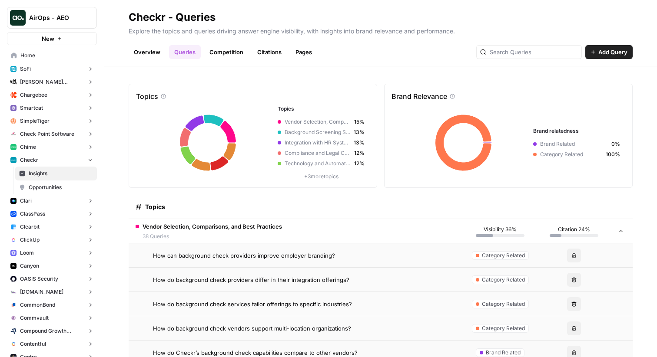
click at [227, 52] on link "Competition" at bounding box center [226, 52] width 44 height 14
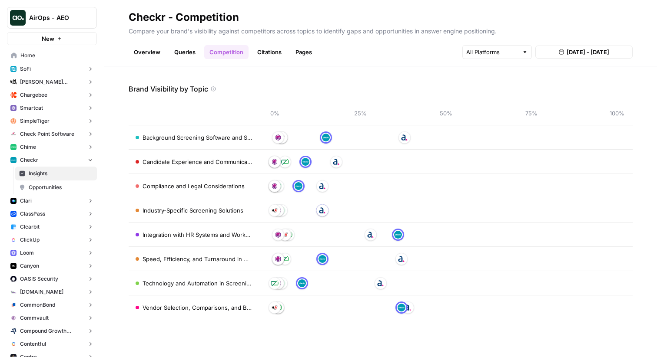
click at [268, 55] on link "Citations" at bounding box center [269, 52] width 35 height 14
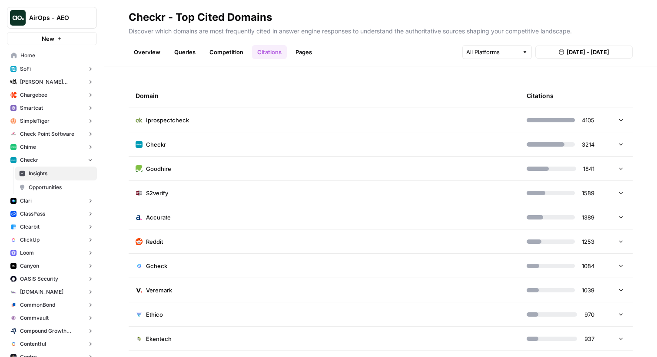
click at [159, 120] on span "Iprospectcheck" at bounding box center [167, 120] width 43 height 9
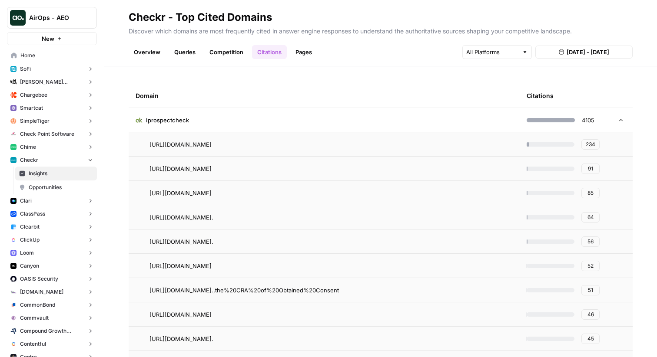
click at [168, 118] on span "Iprospectcheck" at bounding box center [167, 120] width 43 height 9
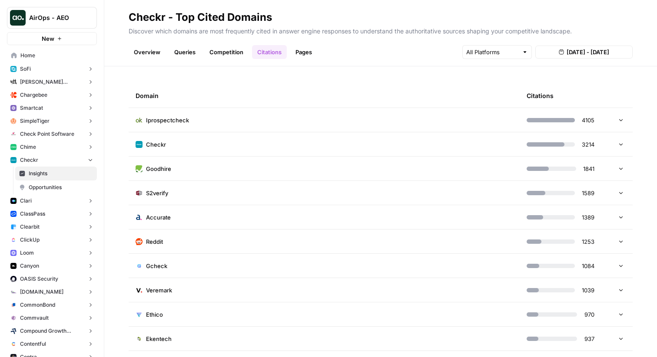
scroll to position [21, 0]
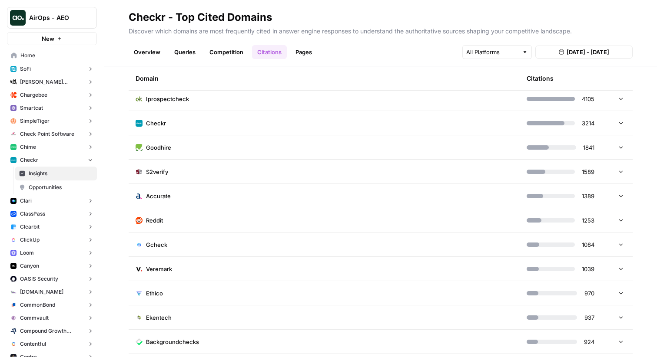
click at [183, 215] on td "Reddit" at bounding box center [324, 220] width 391 height 24
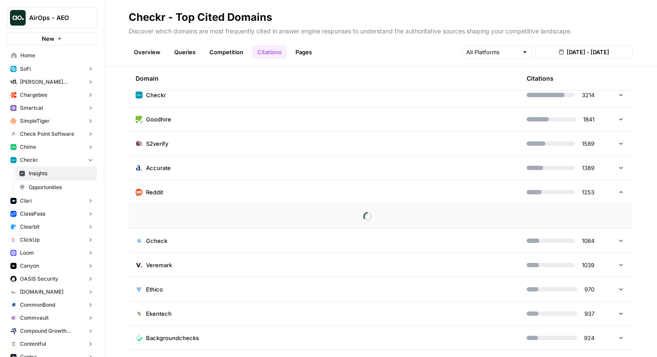
scroll to position [50, 0]
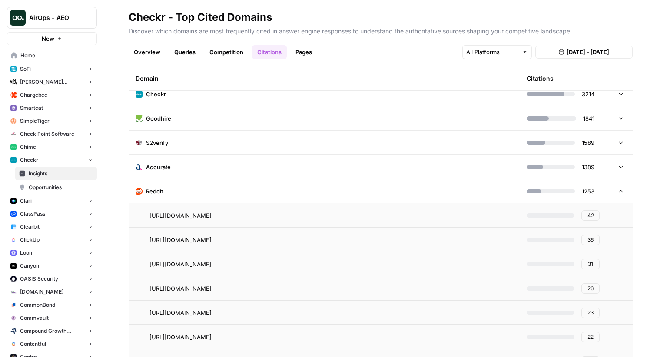
click at [300, 181] on td "Reddit" at bounding box center [324, 191] width 391 height 24
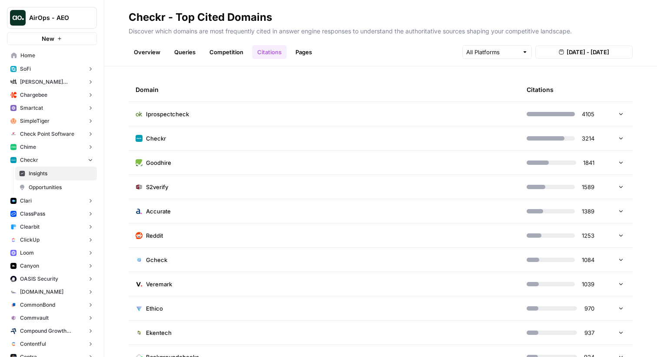
scroll to position [0, 0]
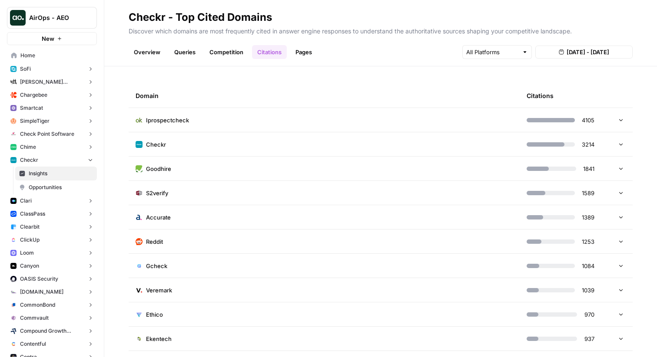
click at [302, 53] on link "Pages" at bounding box center [303, 52] width 27 height 14
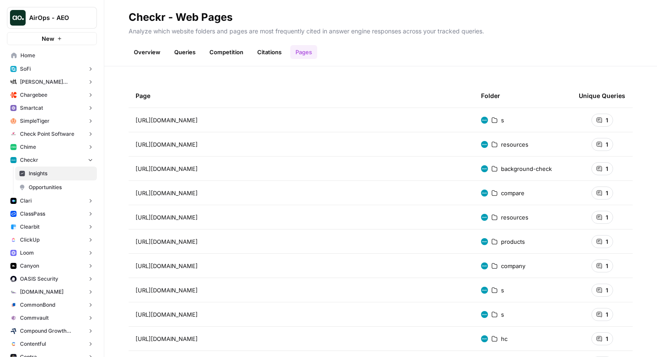
click at [596, 119] on icon at bounding box center [598, 120] width 5 height 5
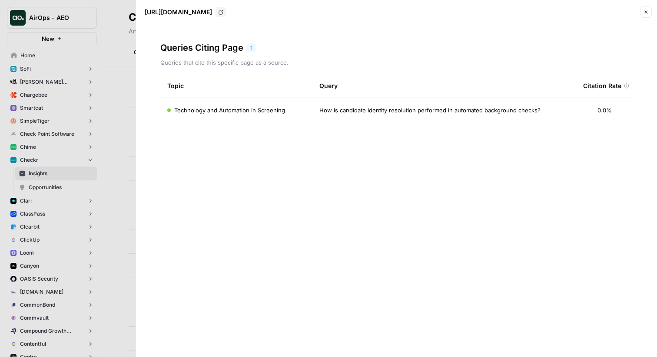
click at [119, 135] on div at bounding box center [328, 178] width 657 height 357
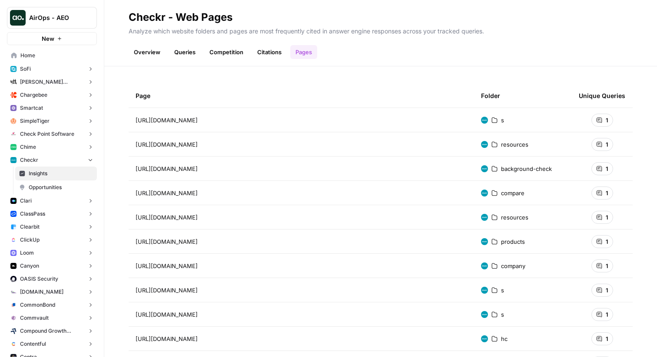
click at [362, 37] on div "Analyze which website folders and pages are most frequently cited in answer eng…" at bounding box center [381, 31] width 504 height 14
click at [324, 30] on p "Analyze which website folders and pages are most frequently cited in answer eng…" at bounding box center [381, 29] width 504 height 11
